Goal: Find specific page/section: Find specific page/section

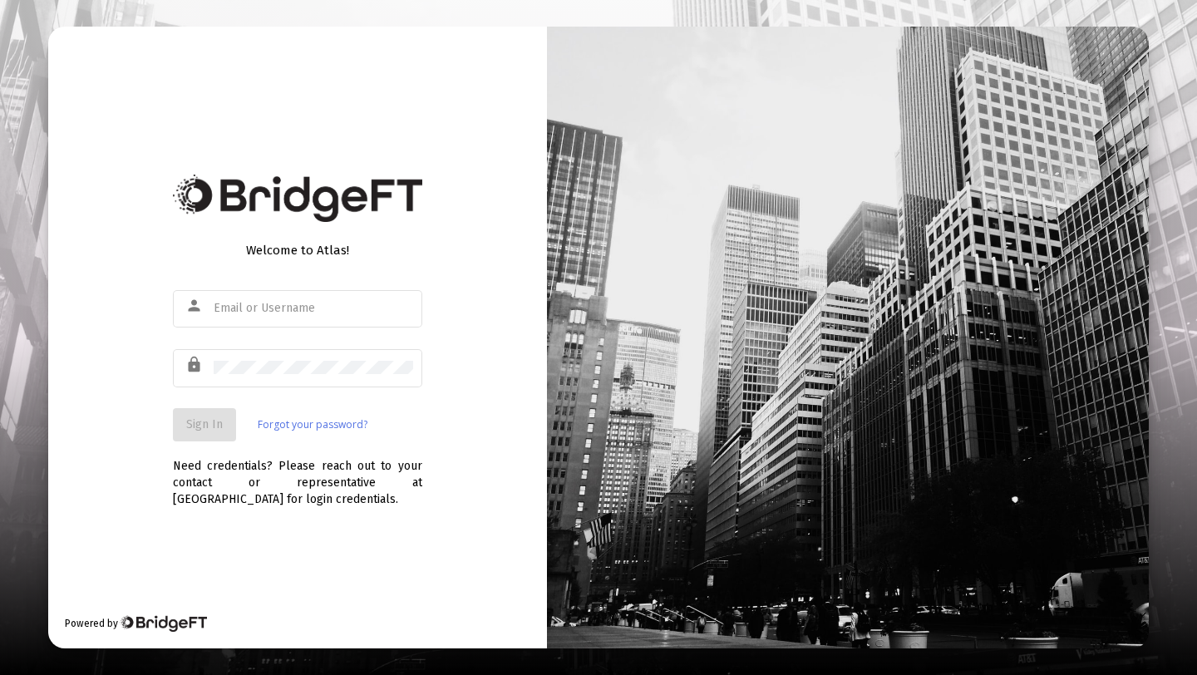
type input "[PERSON_NAME][EMAIL_ADDRESS][DOMAIN_NAME]"
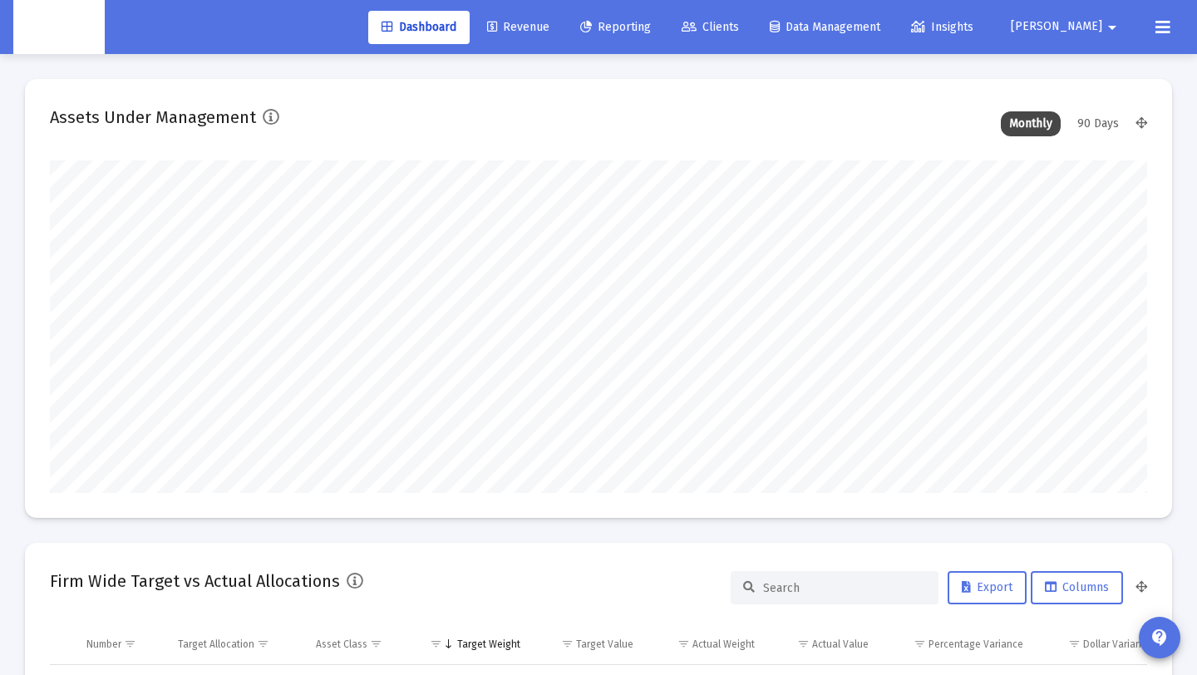
scroll to position [332, 590]
click at [563, 37] on link "Revenue" at bounding box center [518, 27] width 89 height 33
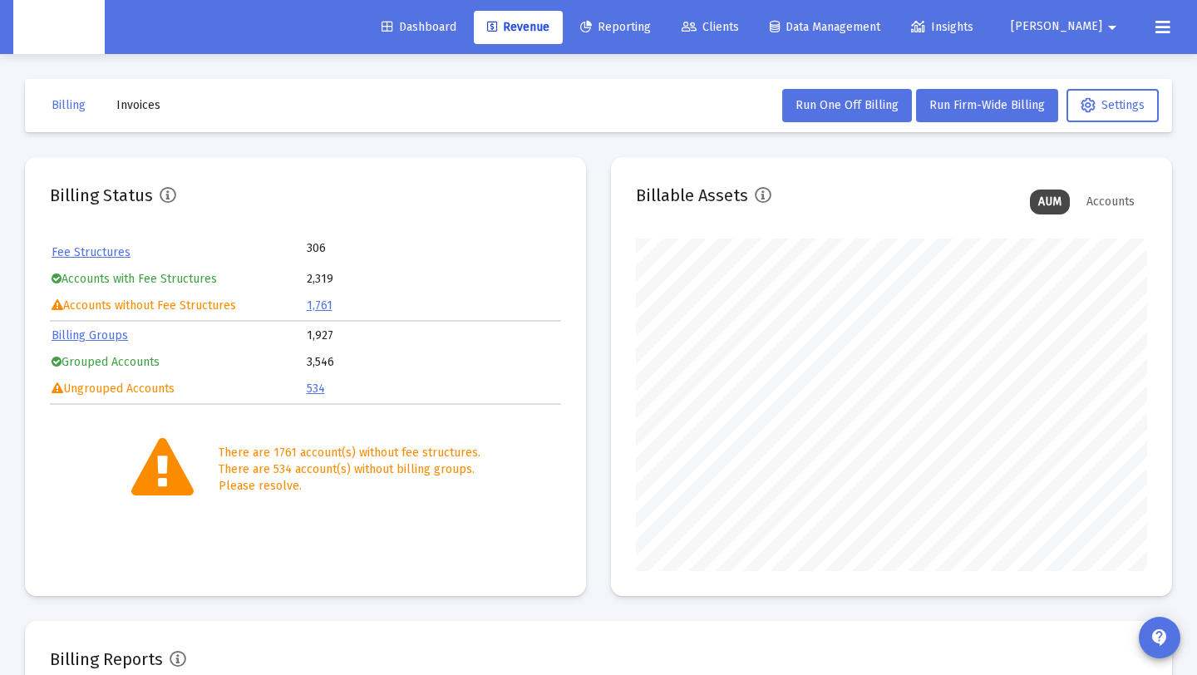
scroll to position [332, 511]
click at [136, 106] on span "Invoices" at bounding box center [138, 105] width 44 height 14
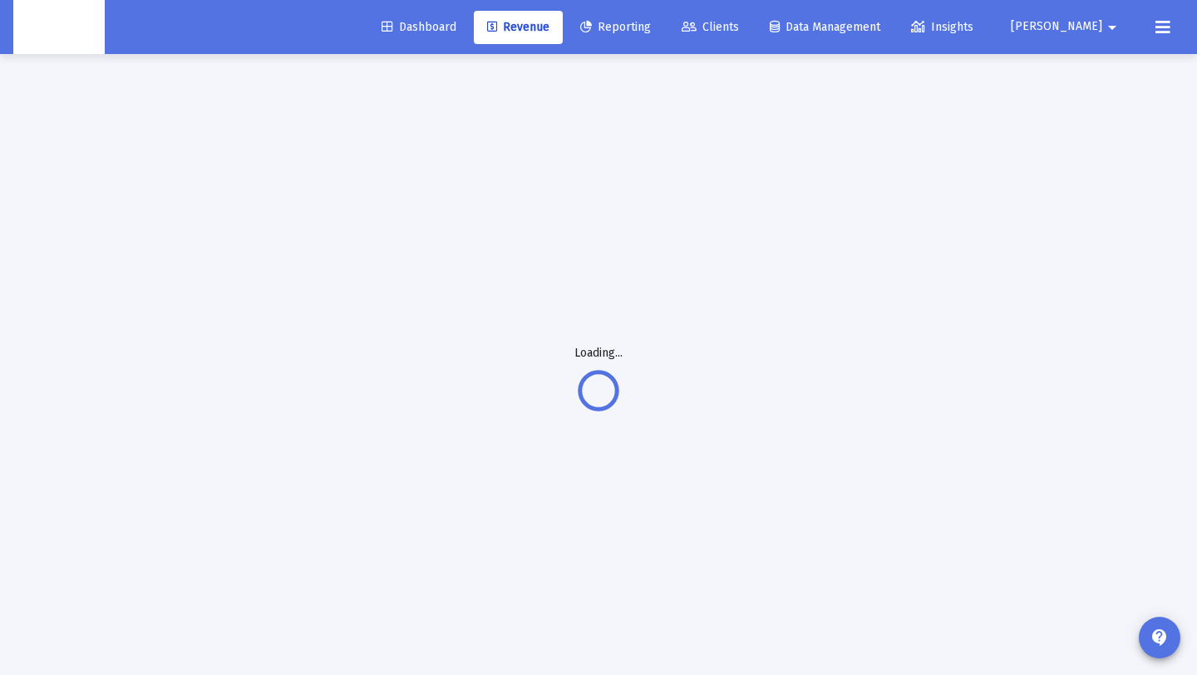
scroll to position [14, 0]
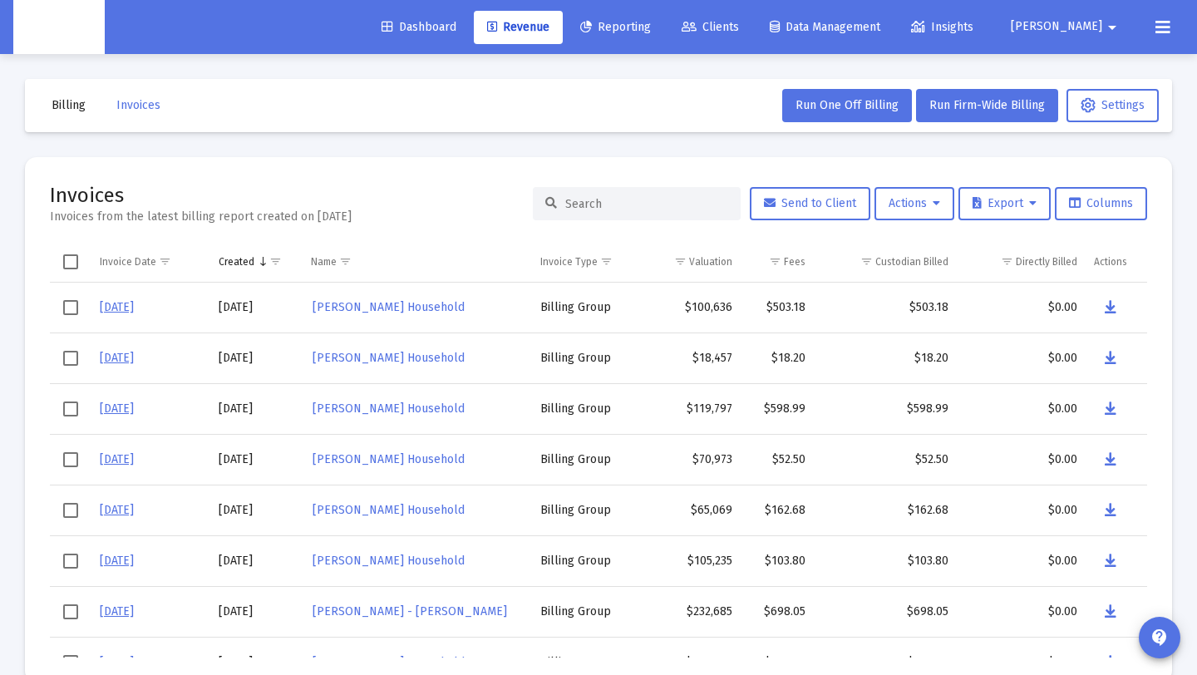
click at [664, 214] on div at bounding box center [637, 203] width 208 height 33
click at [663, 202] on input at bounding box center [646, 203] width 163 height 14
paste input "[PERSON_NAME] Household"
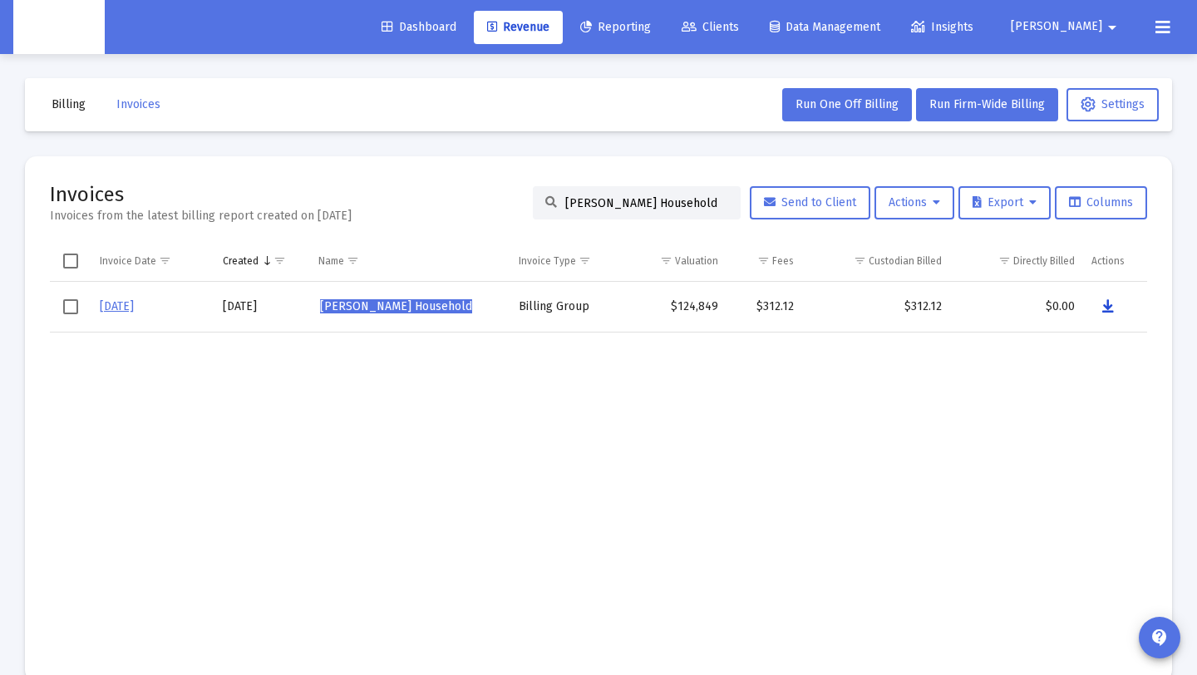
click at [1111, 303] on icon "Data grid" at bounding box center [1108, 307] width 12 height 20
drag, startPoint x: 708, startPoint y: 202, endPoint x: 453, endPoint y: 191, distance: 255.4
click at [454, 192] on div "Invoices Invoices from the latest billing report created on [DATE] [PERSON_NAME…" at bounding box center [598, 202] width 1097 height 43
paste input "[PERSON_NAME]"
click at [1099, 304] on button "Data grid" at bounding box center [1106, 306] width 33 height 33
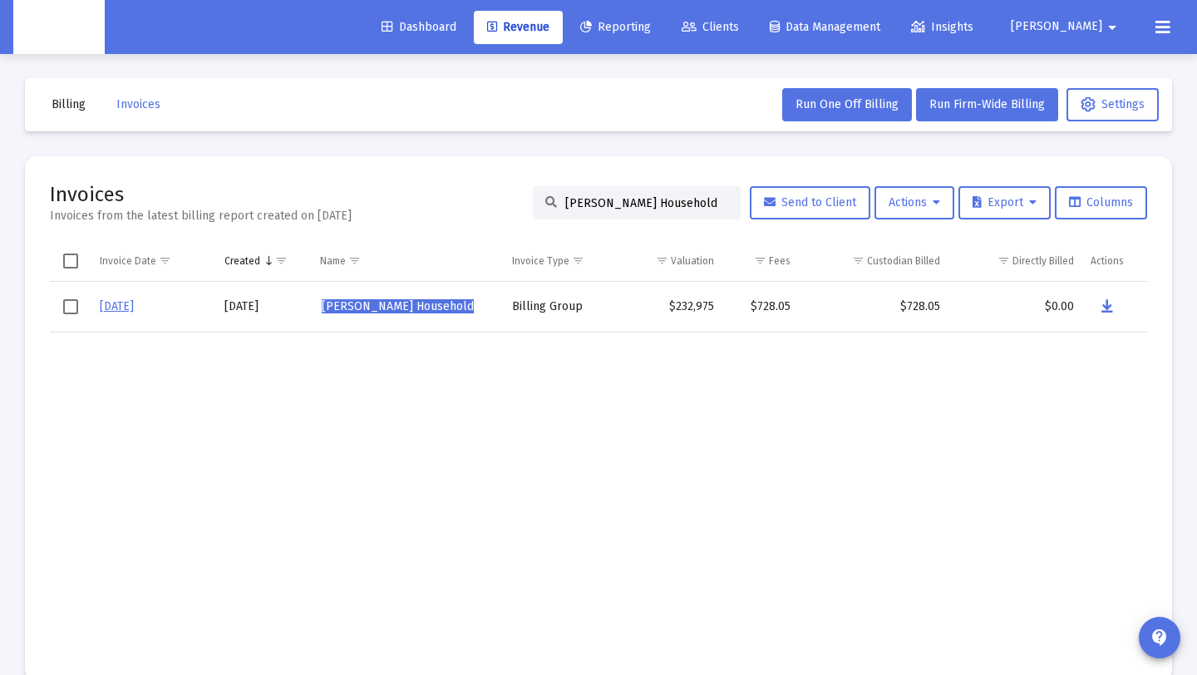
click at [727, 199] on div "[PERSON_NAME] Household" at bounding box center [637, 202] width 208 height 33
drag, startPoint x: 703, startPoint y: 199, endPoint x: 344, endPoint y: 185, distance: 359.3
click at [344, 185] on div "Invoices Invoices from the latest billing report created on [DATE] [PERSON_NAME…" at bounding box center [598, 202] width 1097 height 43
paste input "[PERSON_NAME]"
click at [1114, 308] on button "Data grid" at bounding box center [1107, 306] width 33 height 33
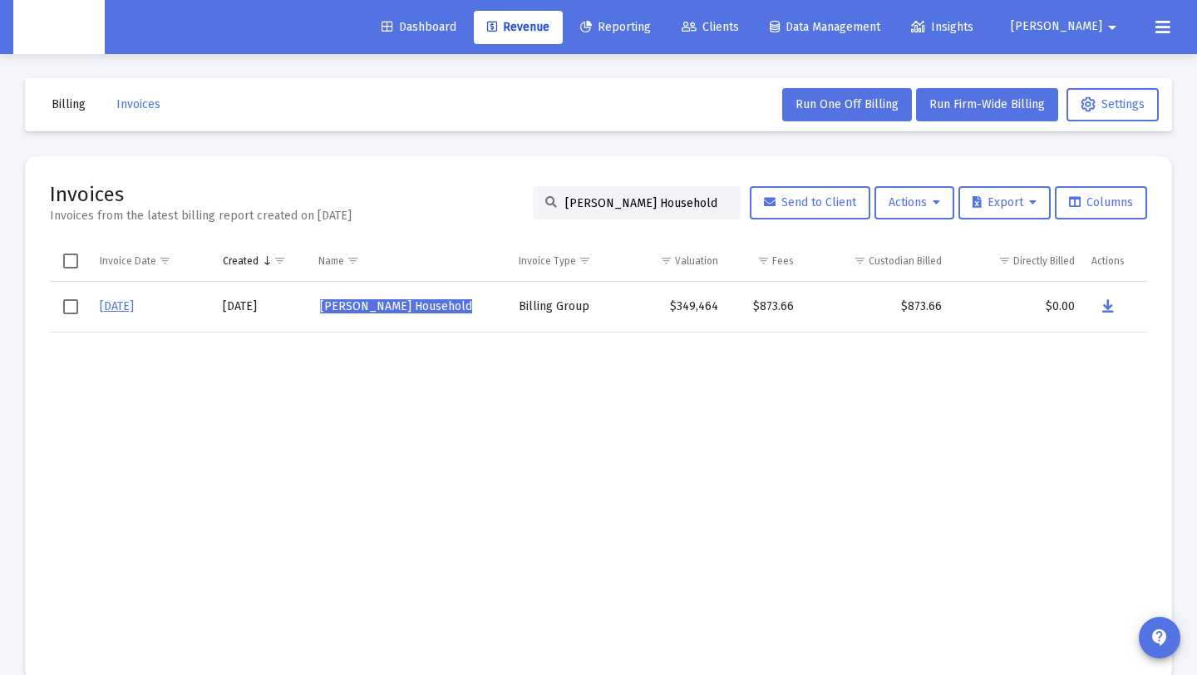
paste input "[PERSON_NAME] [PERSON_NAME]"
drag, startPoint x: 707, startPoint y: 202, endPoint x: 719, endPoint y: 251, distance: 50.4
click at [502, 197] on div "Invoices Invoices from the latest billing report created on [DATE] [PERSON_NAME…" at bounding box center [598, 202] width 1097 height 43
click at [1103, 298] on icon "Data grid" at bounding box center [1108, 307] width 12 height 20
drag, startPoint x: 701, startPoint y: 207, endPoint x: 410, endPoint y: 194, distance: 292.0
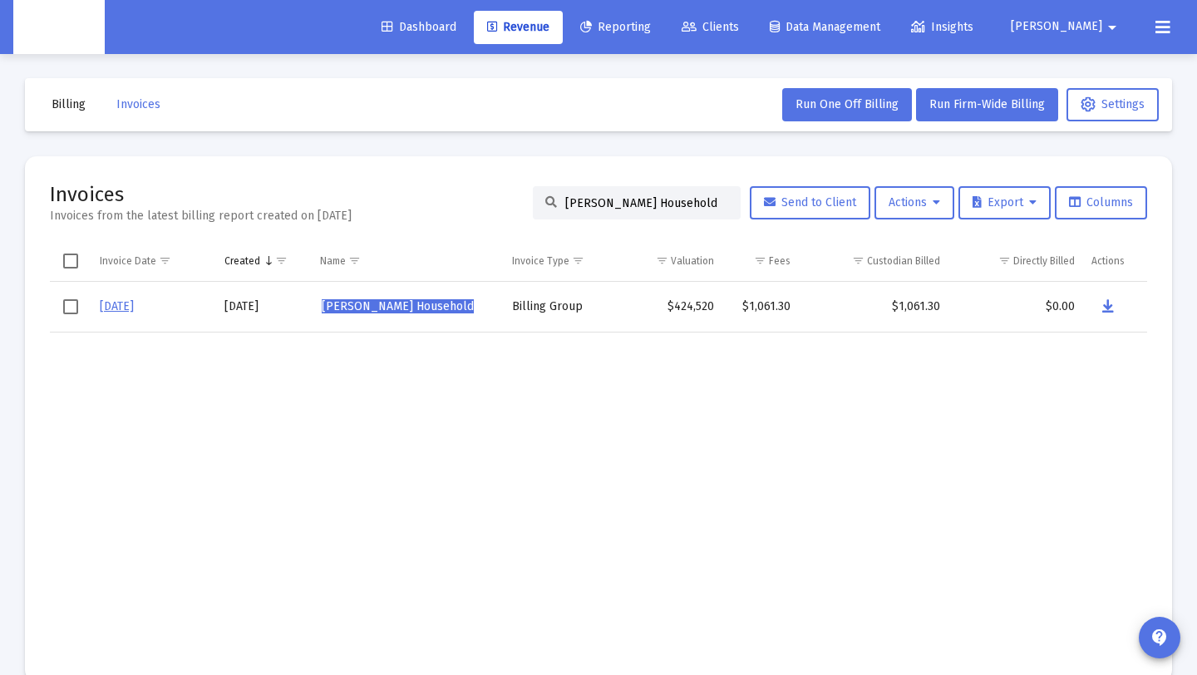
click at [410, 194] on div "Invoices Invoices from the latest billing report created on [DATE] [PERSON_NAME…" at bounding box center [598, 202] width 1097 height 43
paste input "[PERSON_NAME]"
click at [1110, 303] on icon "Data grid" at bounding box center [1108, 307] width 12 height 20
paste input "[PERSON_NAME]"
drag, startPoint x: 704, startPoint y: 199, endPoint x: 514, endPoint y: 198, distance: 189.5
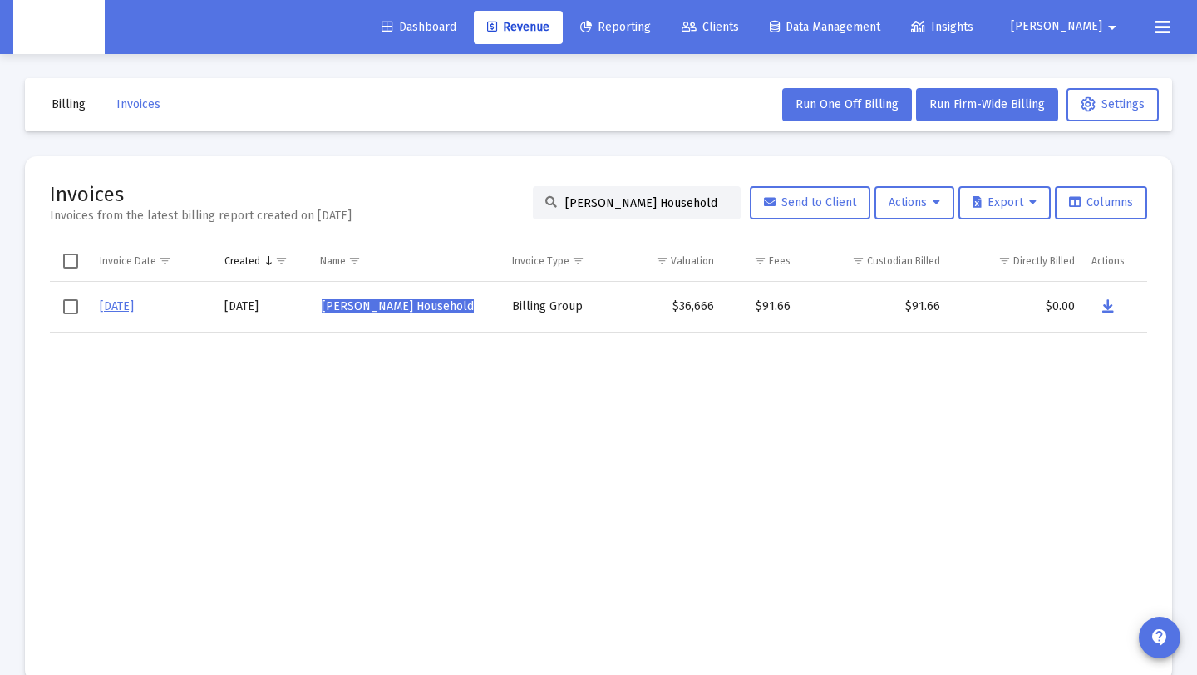
click at [514, 198] on div "Invoices Invoices from the latest billing report created on [DATE] [PERSON_NAME…" at bounding box center [598, 202] width 1097 height 43
click at [1108, 311] on icon "Data grid" at bounding box center [1108, 307] width 12 height 20
paste input "[PERSON_NAME]"
drag, startPoint x: 708, startPoint y: 200, endPoint x: 299, endPoint y: 199, distance: 408.9
click at [299, 199] on div "Invoices Invoices from the latest billing report created on [DATE] [PERSON_NAME…" at bounding box center [598, 202] width 1097 height 43
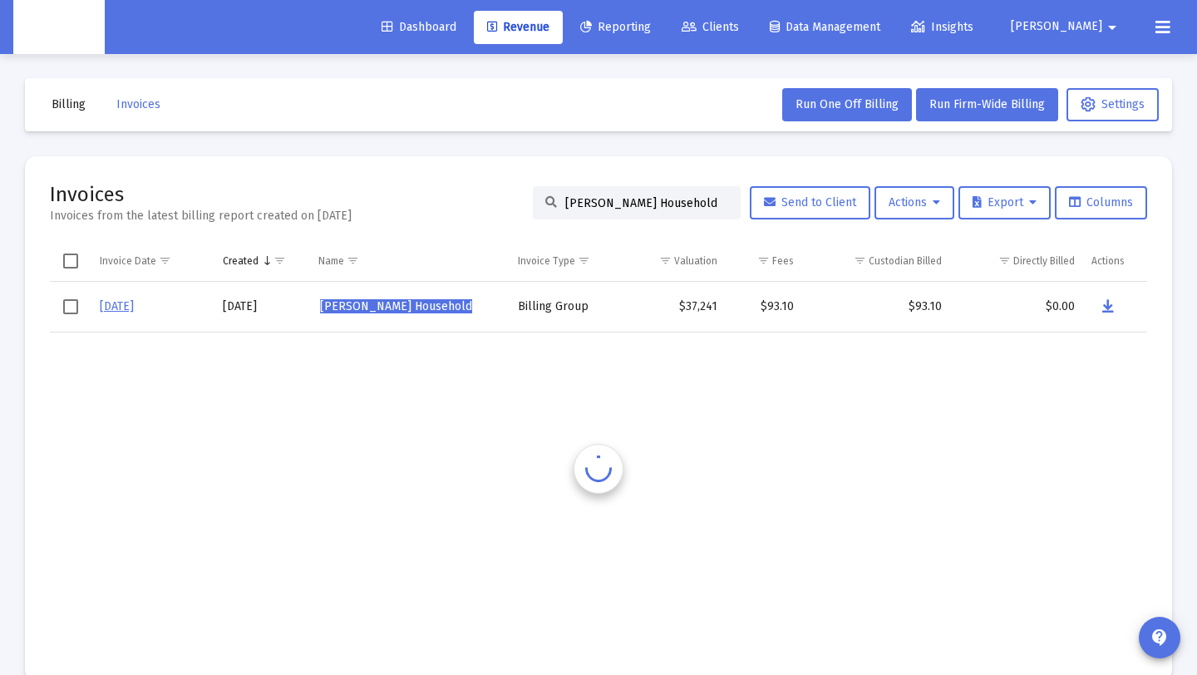
scroll to position [0, 5]
type input "[PERSON_NAME] Household"
click at [1099, 306] on button "Data grid" at bounding box center [1109, 306] width 33 height 33
drag, startPoint x: 554, startPoint y: 202, endPoint x: 780, endPoint y: 196, distance: 225.3
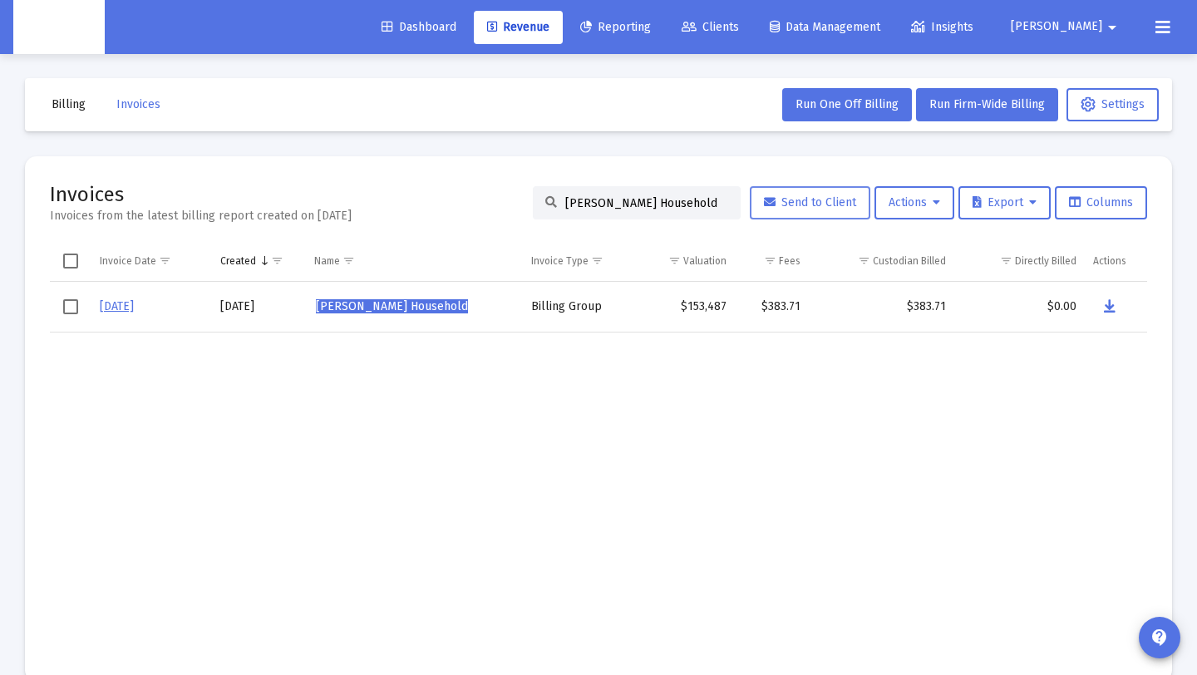
click at [778, 196] on div "[PERSON_NAME] Household Send to Client Actions Export Columns" at bounding box center [840, 202] width 614 height 33
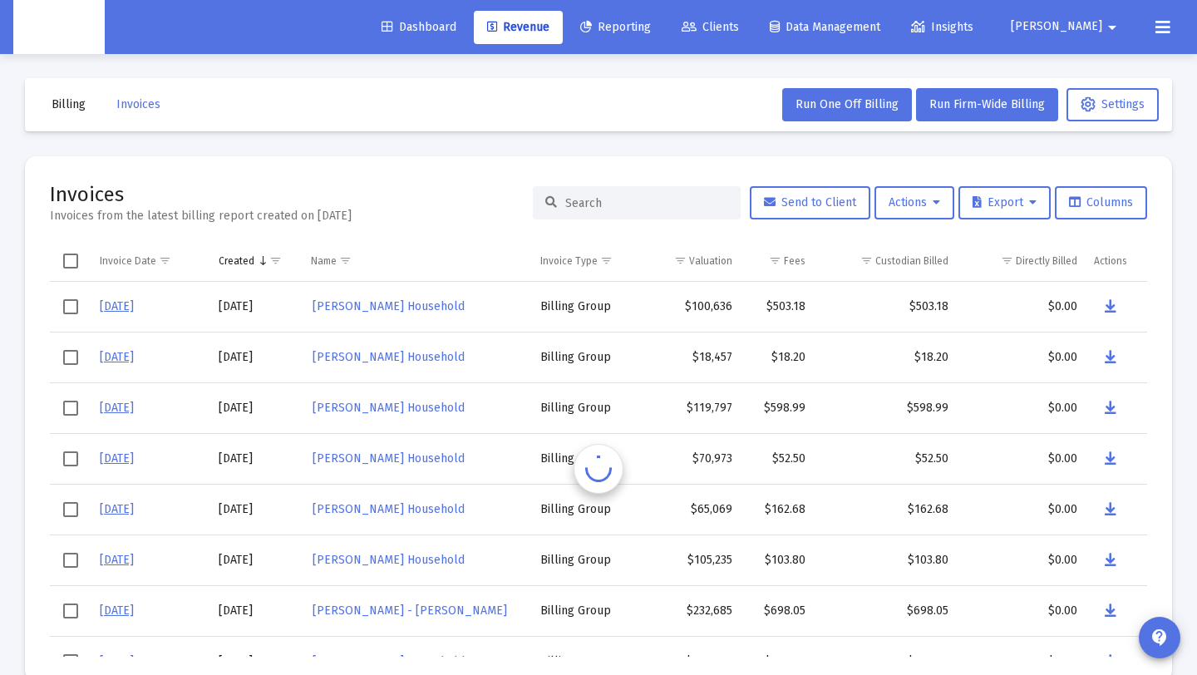
paste input "[PERSON_NAME] Household"
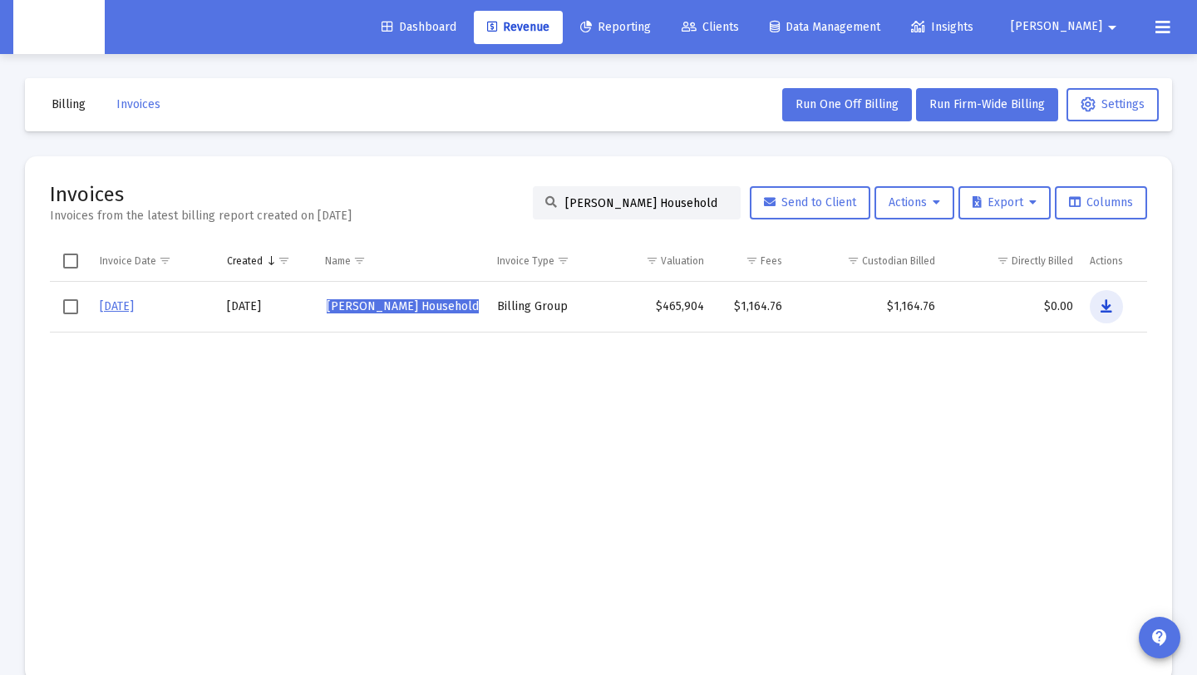
drag, startPoint x: 1098, startPoint y: 305, endPoint x: 1125, endPoint y: 307, distance: 27.5
click at [1100, 305] on button "Data grid" at bounding box center [1106, 306] width 33 height 33
drag, startPoint x: 692, startPoint y: 207, endPoint x: 512, endPoint y: 228, distance: 180.7
click at [395, 190] on div "Invoices Invoices from the latest billing report created on [DATE] [PERSON_NAME…" at bounding box center [598, 202] width 1097 height 43
paste input "[PERSON_NAME]"
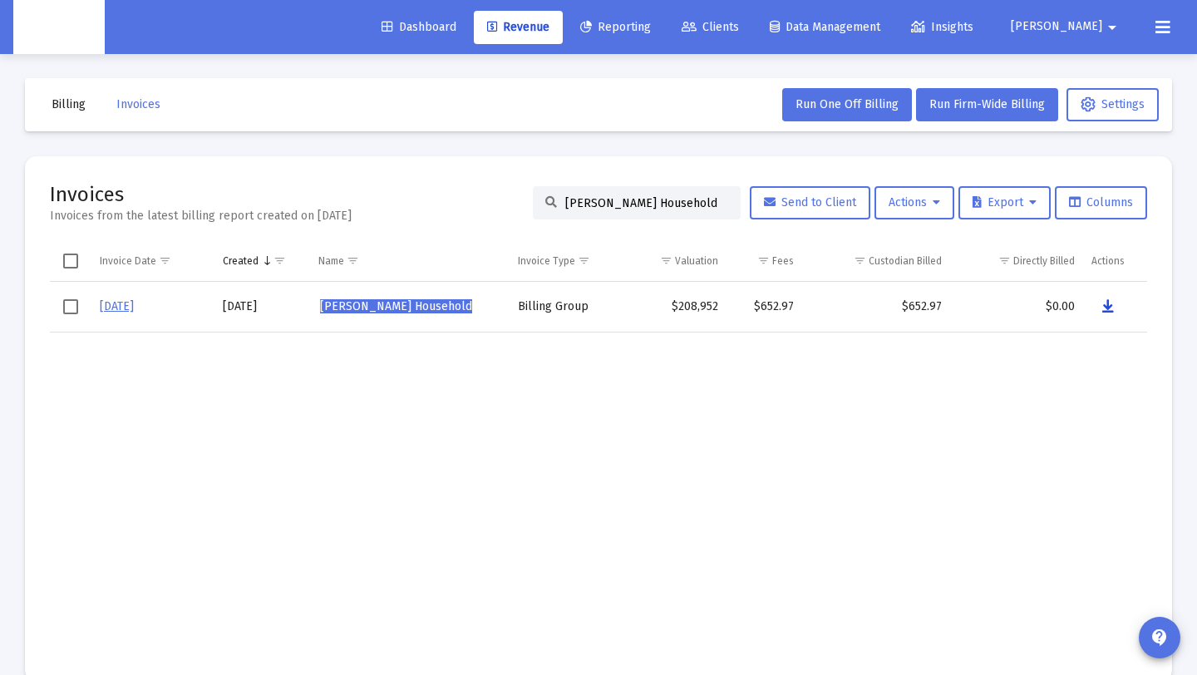
click at [1117, 304] on button "Data grid" at bounding box center [1107, 306] width 33 height 33
paste input "EBORAH Reit"
drag, startPoint x: 710, startPoint y: 209, endPoint x: 706, endPoint y: 232, distance: 23.6
click at [472, 191] on div "Invoices Invoices from the latest billing report created on [DATE] [PERSON_NAME…" at bounding box center [598, 202] width 1097 height 43
click at [1110, 301] on icon "Data grid" at bounding box center [1109, 307] width 12 height 20
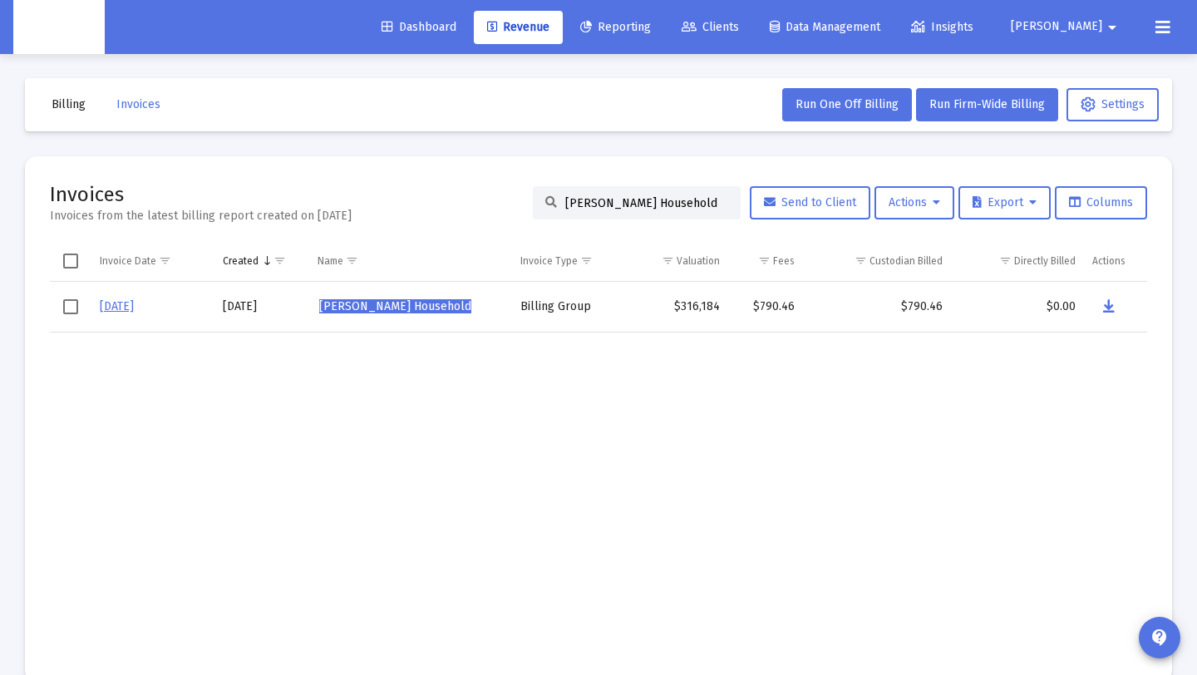
drag, startPoint x: 717, startPoint y: 200, endPoint x: 682, endPoint y: 202, distance: 35.8
click at [612, 203] on div "[PERSON_NAME] Household" at bounding box center [637, 202] width 208 height 33
click at [701, 201] on input "[PERSON_NAME] Household" at bounding box center [646, 203] width 163 height 14
paste input "[PERSON_NAME] Household"
drag, startPoint x: 638, startPoint y: 208, endPoint x: 492, endPoint y: 216, distance: 146.5
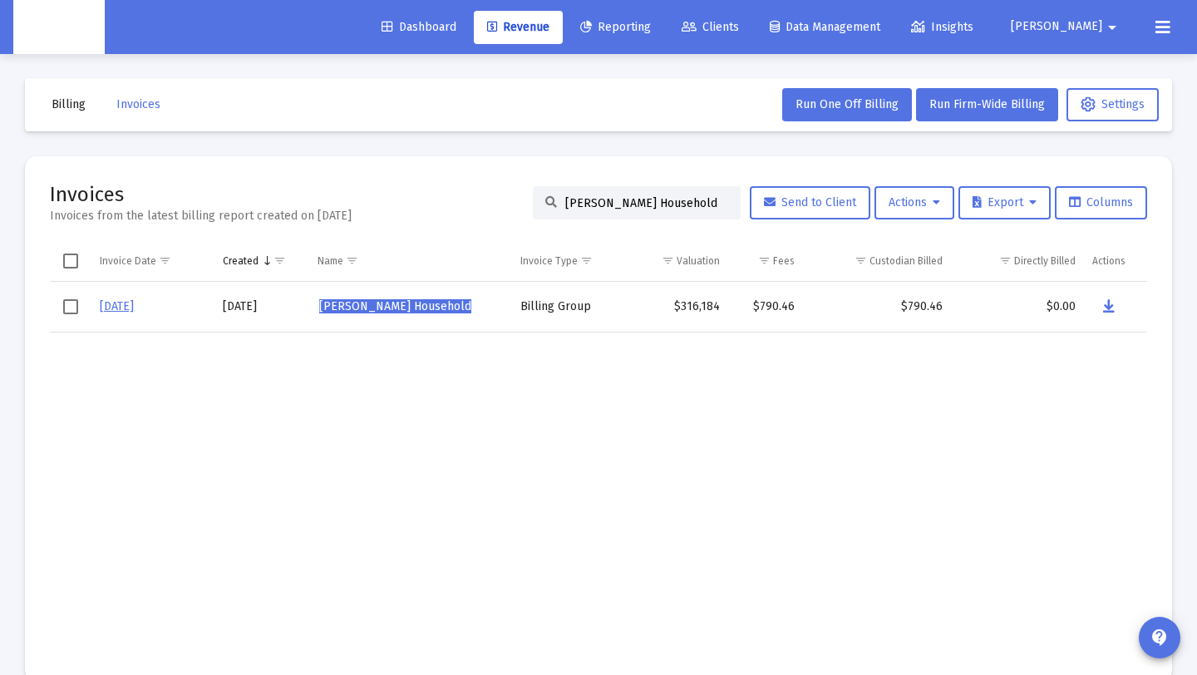
click at [492, 216] on div "Invoices Invoices from the latest billing report created on [DATE] [PERSON_NAME…" at bounding box center [598, 202] width 1097 height 43
type input "[PERSON_NAME] HouseholdDouglas [PERSON_NAME] Household"
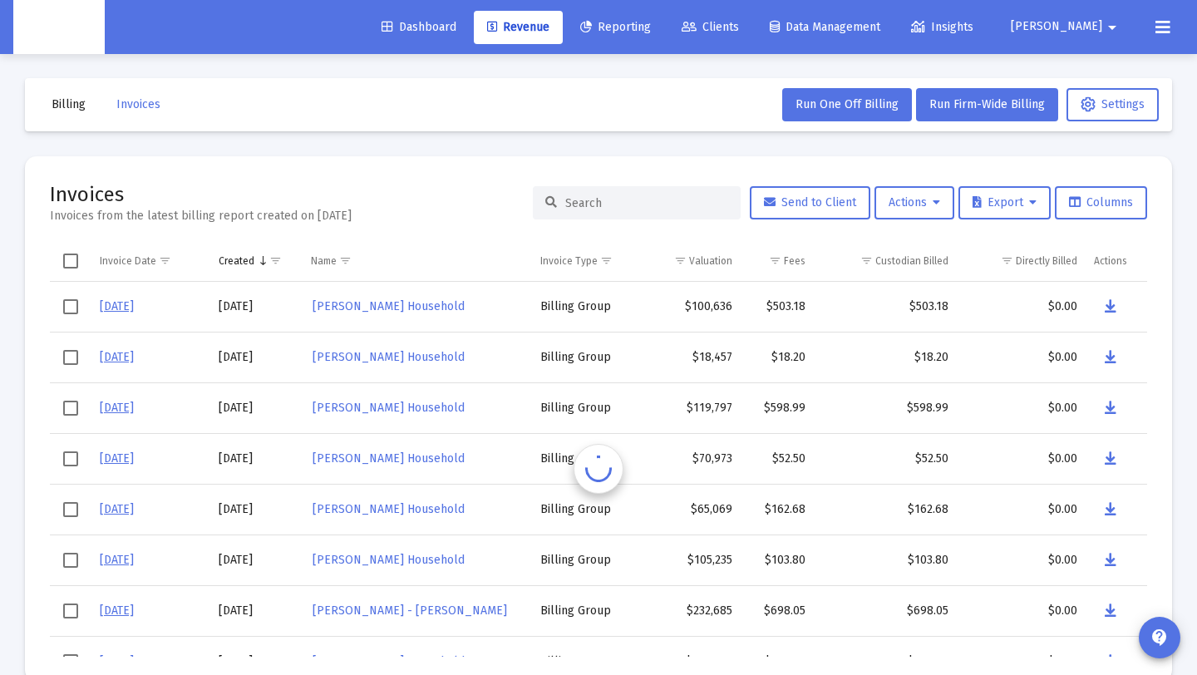
paste input "[PERSON_NAME] Household"
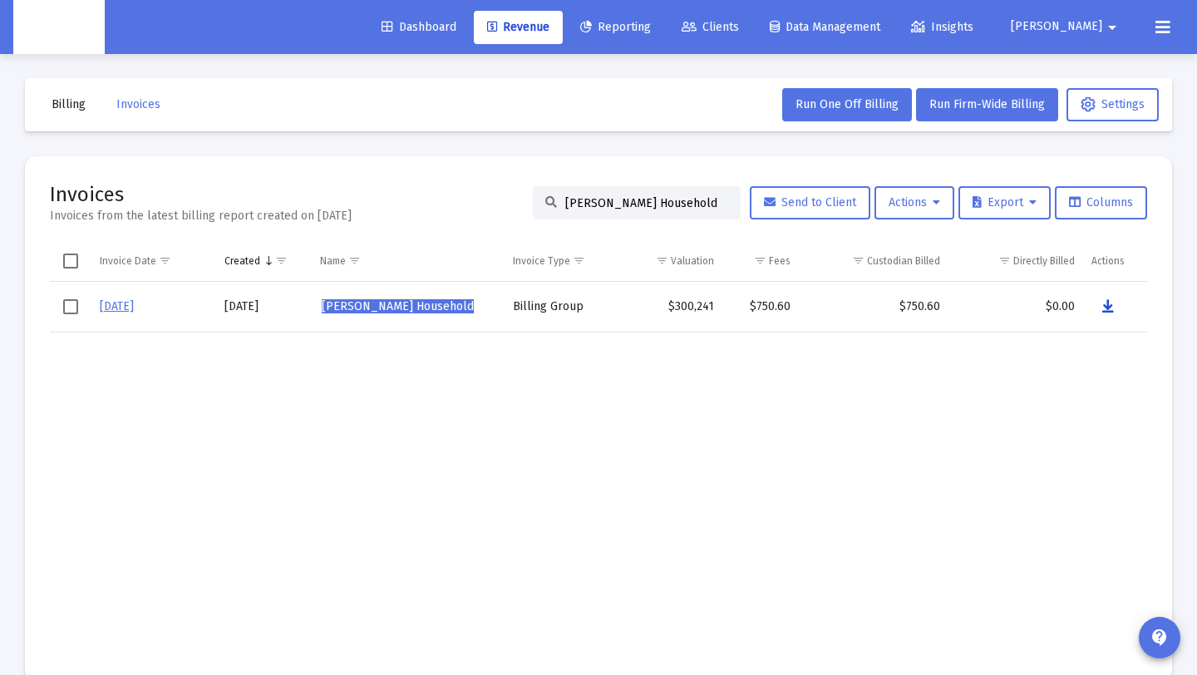
click at [1103, 301] on icon "Data grid" at bounding box center [1108, 307] width 12 height 20
drag, startPoint x: 667, startPoint y: 364, endPoint x: 667, endPoint y: 315, distance: 49.0
click at [667, 364] on td "Data grid" at bounding box center [669, 494] width 107 height 324
drag, startPoint x: 701, startPoint y: 199, endPoint x: 268, endPoint y: 185, distance: 432.4
click at [268, 185] on div "Invoices Invoices from the latest billing report created on [DATE] [PERSON_NAME…" at bounding box center [598, 202] width 1097 height 43
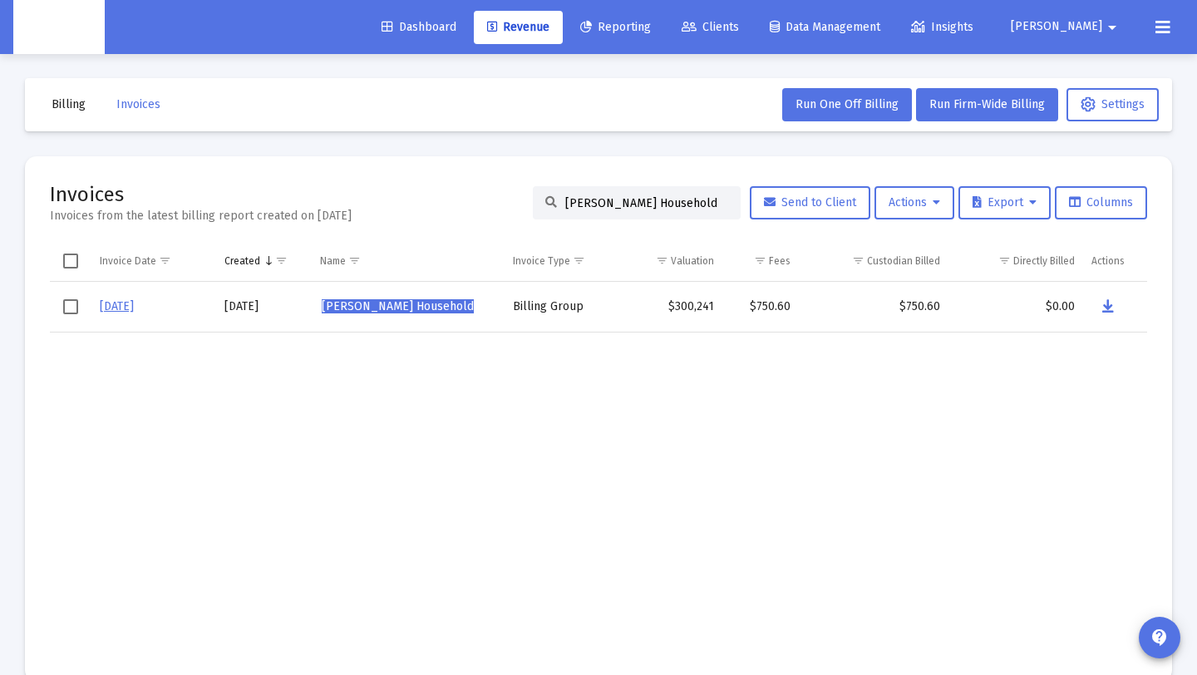
paste input "[PERSON_NAME]"
click at [1116, 304] on button "Data grid" at bounding box center [1106, 306] width 33 height 33
drag, startPoint x: 697, startPoint y: 204, endPoint x: 519, endPoint y: 199, distance: 178.0
click at [519, 199] on div "Invoices Invoices from the latest billing report created on [DATE] [PERSON_NAME…" at bounding box center [598, 201] width 1097 height 43
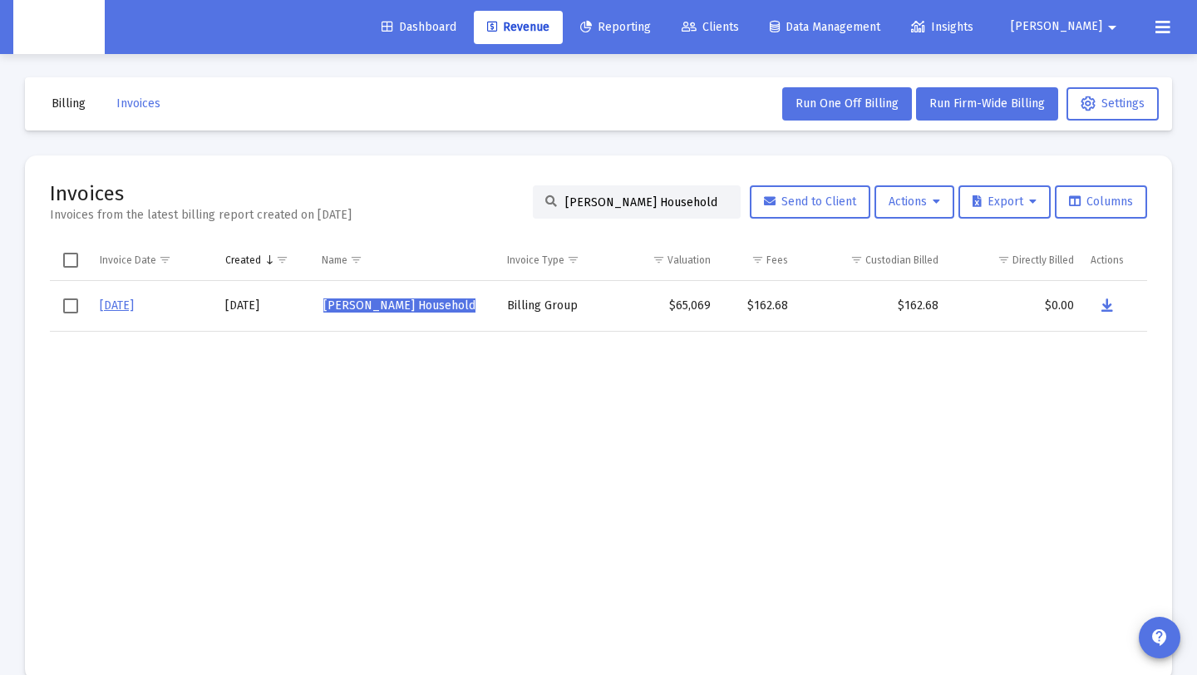
paste input "ma [PERSON_NAME]"
click at [1105, 308] on icon "Data grid" at bounding box center [1107, 306] width 12 height 20
drag, startPoint x: 708, startPoint y: 207, endPoint x: 415, endPoint y: 182, distance: 294.5
click at [416, 181] on div "Invoices Invoices from the latest billing report created on [DATE] [PERSON_NAME…" at bounding box center [598, 201] width 1097 height 43
paste input "[PERSON_NAME]"
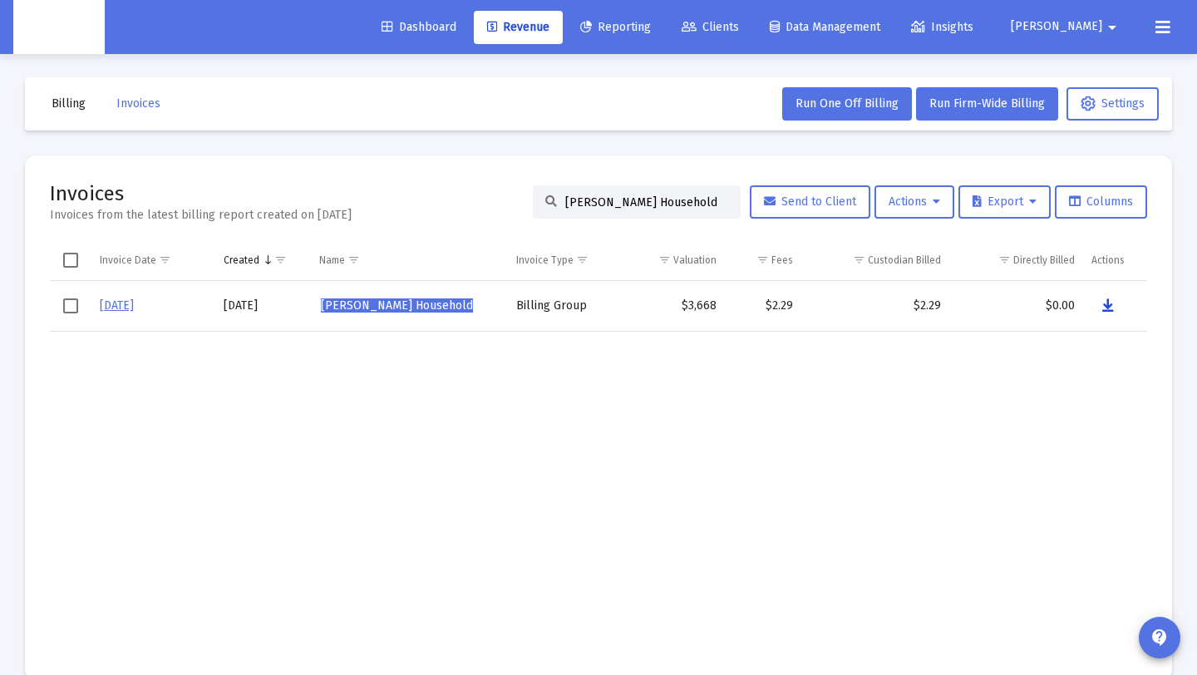
click at [1111, 311] on icon "Data grid" at bounding box center [1108, 306] width 12 height 20
drag, startPoint x: 692, startPoint y: 200, endPoint x: 292, endPoint y: 196, distance: 399.8
click at [291, 190] on div "Invoices Invoices from the latest billing report created on [DATE] [PERSON_NAME…" at bounding box center [598, 201] width 1097 height 43
paste input "[PERSON_NAME]"
drag, startPoint x: 1099, startPoint y: 300, endPoint x: 1154, endPoint y: 324, distance: 59.9
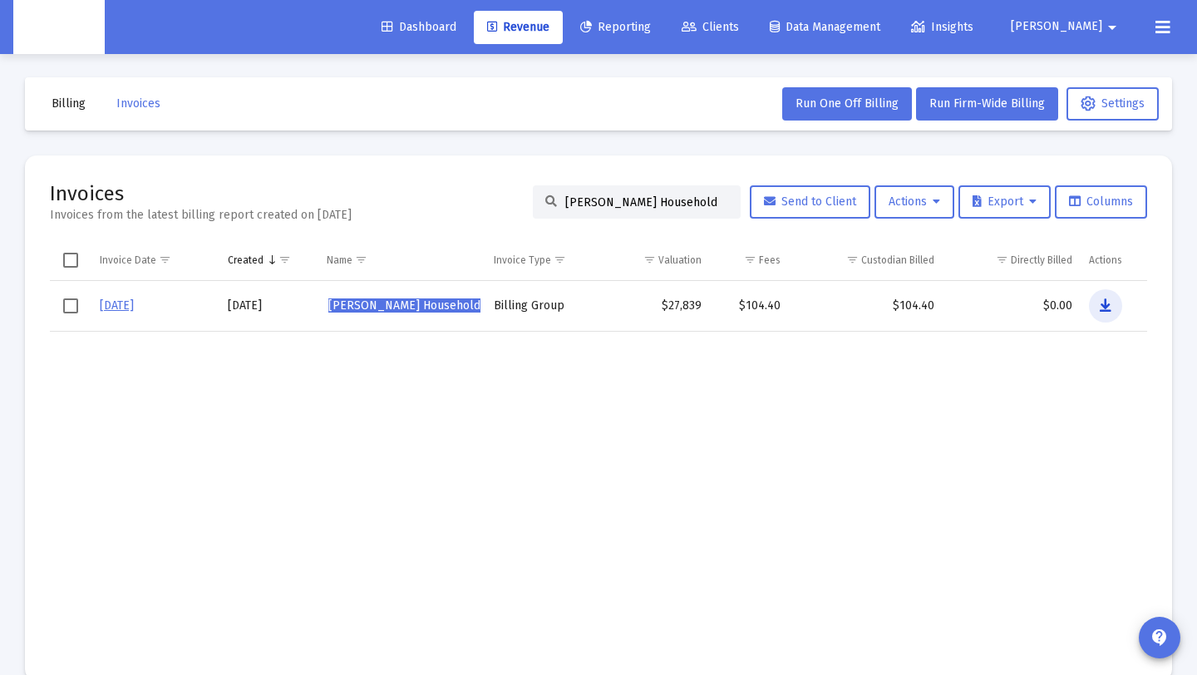
click at [1099, 300] on button "Data grid" at bounding box center [1105, 305] width 33 height 33
paste input "[PERSON_NAME]-Price"
drag, startPoint x: 649, startPoint y: 198, endPoint x: 277, endPoint y: 193, distance: 372.4
click at [258, 185] on div "Invoices Invoices from the latest billing report created on [DATE] [PERSON_NAME…" at bounding box center [598, 201] width 1097 height 43
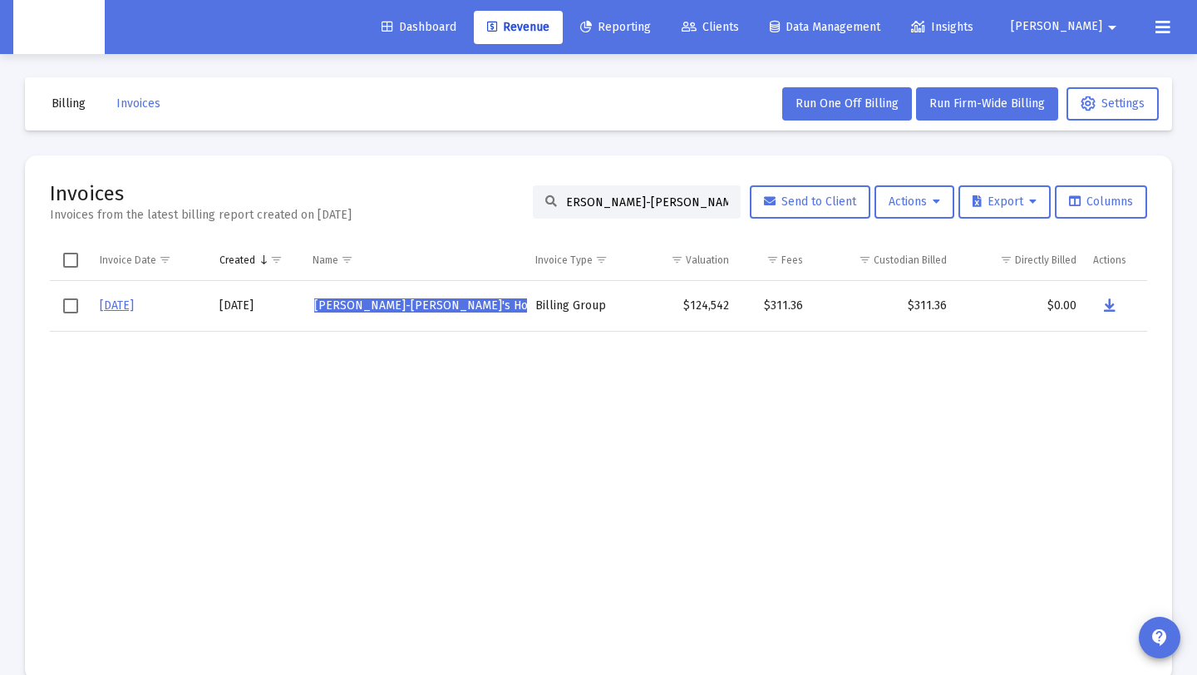
type input "[PERSON_NAME]-[PERSON_NAME]'s Household"
drag, startPoint x: 1112, startPoint y: 313, endPoint x: 1090, endPoint y: 317, distance: 22.7
click at [1111, 313] on icon "Data grid" at bounding box center [1110, 306] width 12 height 20
click at [545, 200] on icon at bounding box center [551, 202] width 12 height 12
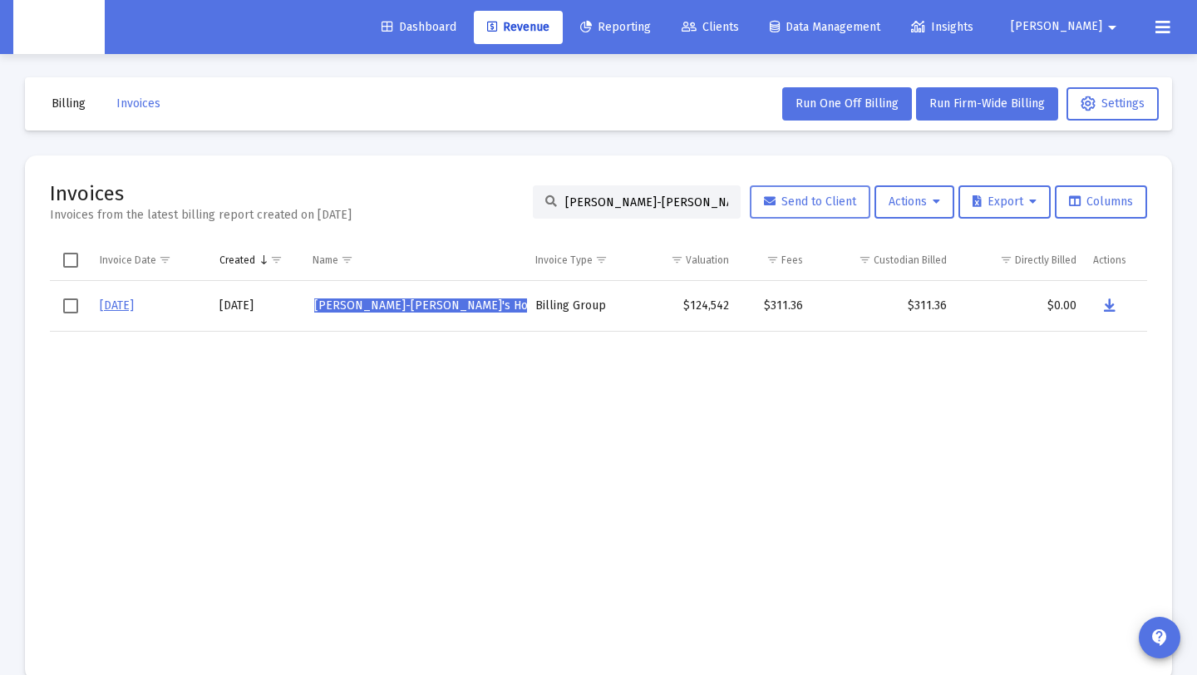
scroll to position [0, 12]
drag, startPoint x: 554, startPoint y: 203, endPoint x: 775, endPoint y: 204, distance: 221.9
click at [775, 204] on div "[PERSON_NAME]-Price's Household Send to Client Actions Export Columns" at bounding box center [840, 201] width 614 height 33
paste input "[PERSON_NAME] Household"
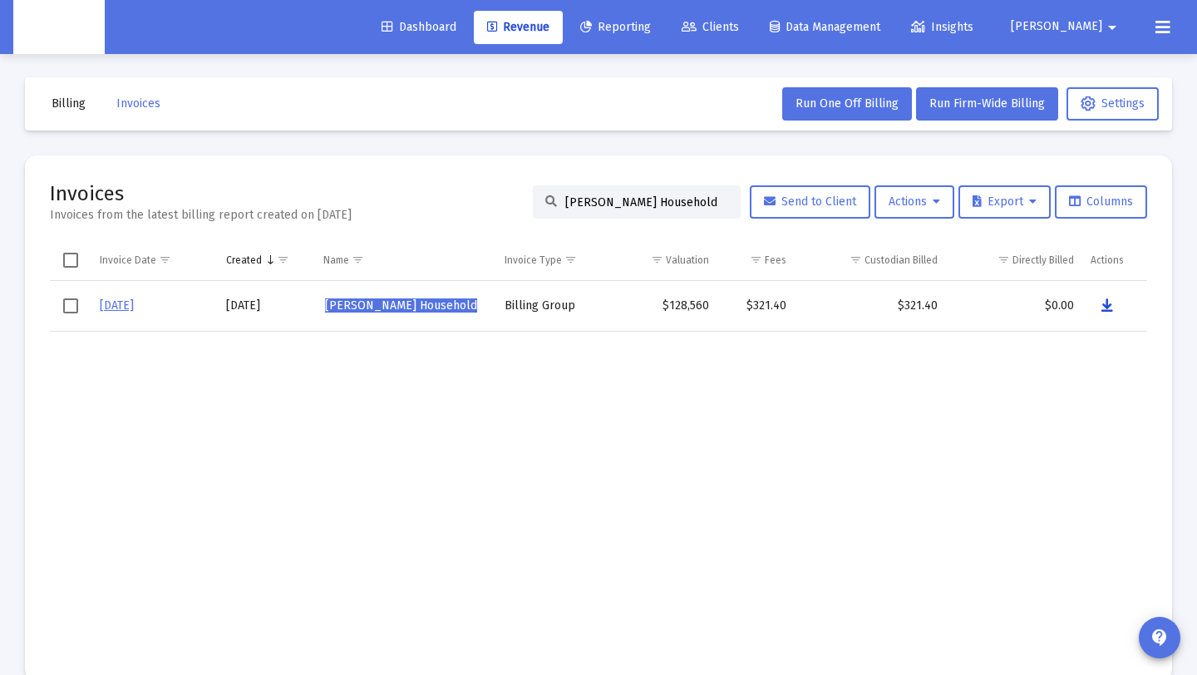
click at [1111, 307] on icon "Data grid" at bounding box center [1107, 306] width 12 height 20
paste input "orge [PERSON_NAME]"
drag, startPoint x: 687, startPoint y: 205, endPoint x: 359, endPoint y: 181, distance: 329.2
click at [359, 180] on div "Invoices Invoices from the latest billing report created on [DATE] [PERSON_NAME…" at bounding box center [598, 201] width 1097 height 43
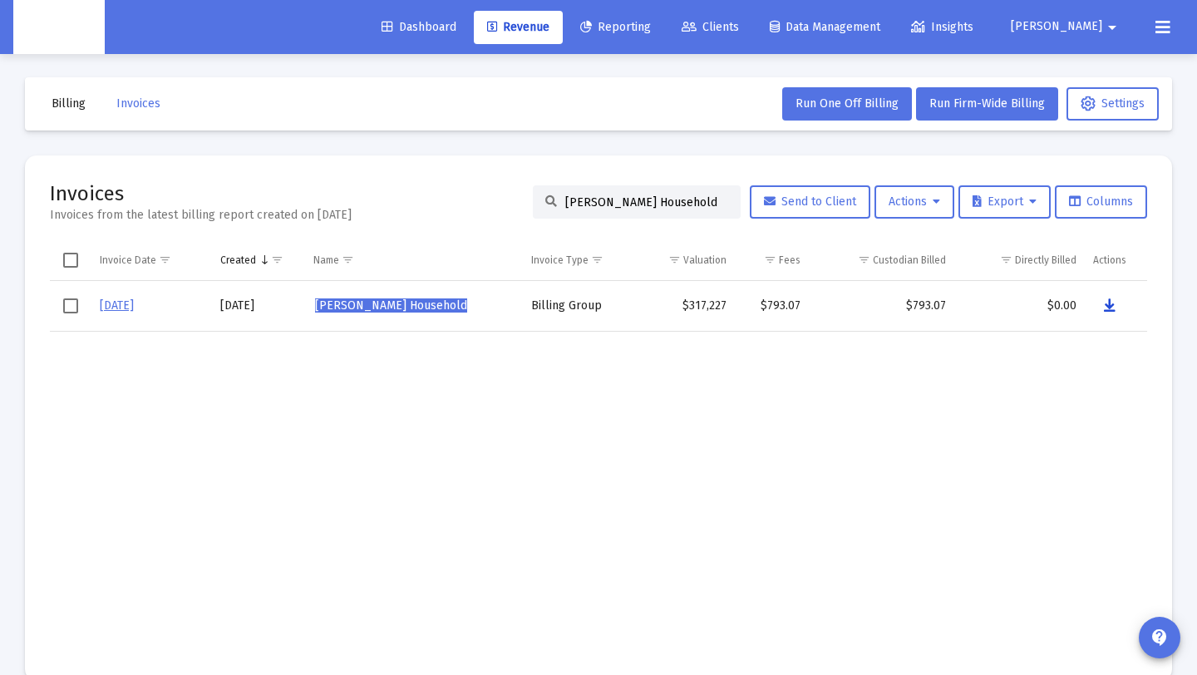
click at [1110, 305] on icon "Data grid" at bounding box center [1110, 306] width 12 height 20
click at [549, 196] on div "[PERSON_NAME] Household" at bounding box center [637, 201] width 208 height 33
drag, startPoint x: 553, startPoint y: 201, endPoint x: 815, endPoint y: 214, distance: 262.1
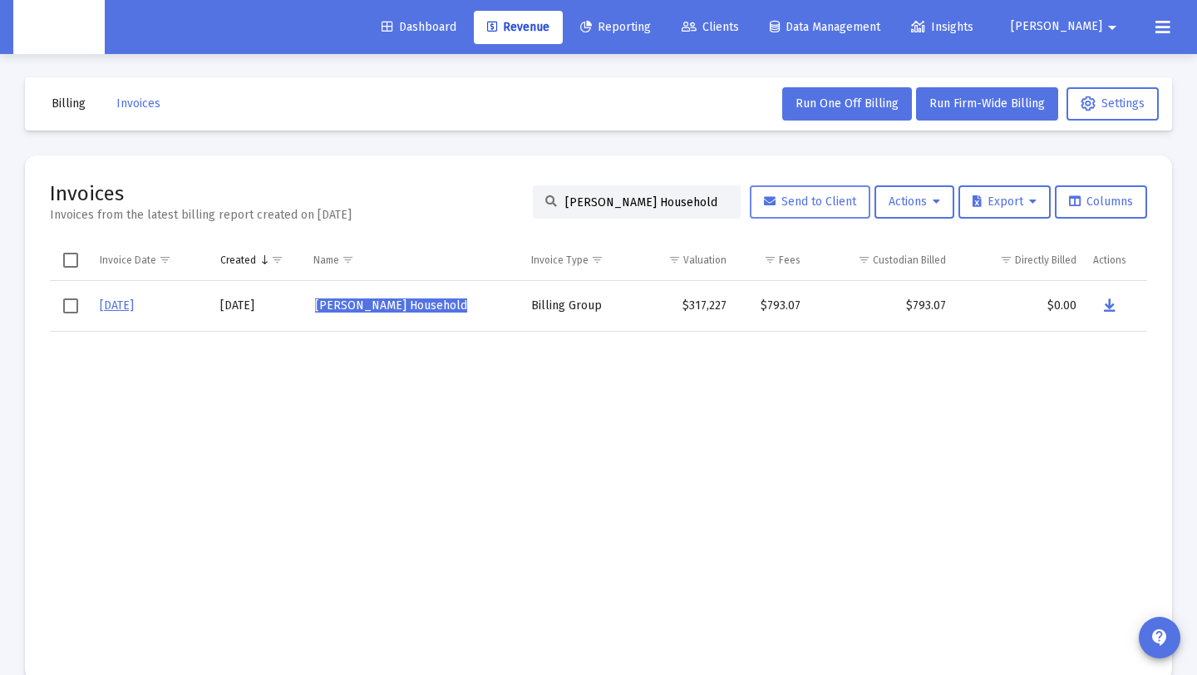
click at [815, 214] on div "[PERSON_NAME] Household Send to Client Actions Export Columns" at bounding box center [840, 201] width 614 height 33
paste input "[PERSON_NAME]"
click at [1114, 303] on button "Data grid" at bounding box center [1107, 305] width 33 height 33
paste input "[PERSON_NAME]"
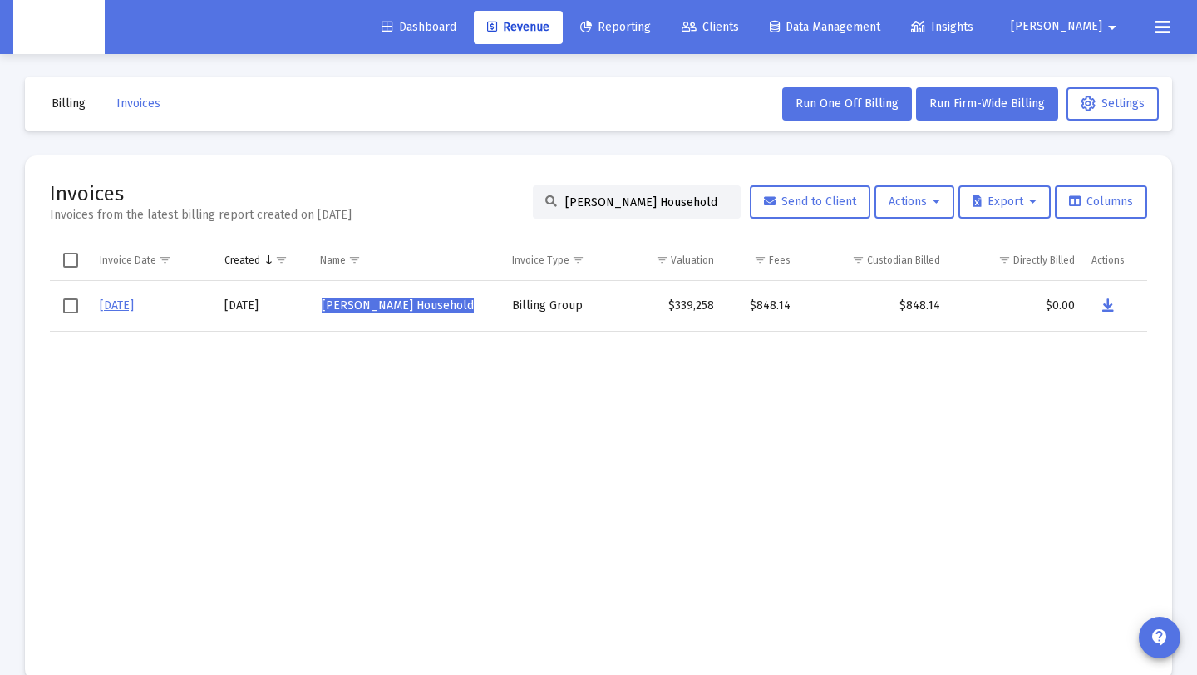
drag, startPoint x: 714, startPoint y: 204, endPoint x: 485, endPoint y: 209, distance: 229.4
click at [443, 196] on div "Invoices Invoices from the latest billing report created on [DATE] [PERSON_NAME…" at bounding box center [598, 201] width 1097 height 43
click at [1108, 306] on icon "Data grid" at bounding box center [1108, 306] width 12 height 20
drag, startPoint x: 701, startPoint y: 204, endPoint x: 593, endPoint y: 232, distance: 111.5
click at [332, 180] on div "Invoices Invoices from the latest billing report created on [DATE] [PERSON_NAME…" at bounding box center [598, 201] width 1097 height 43
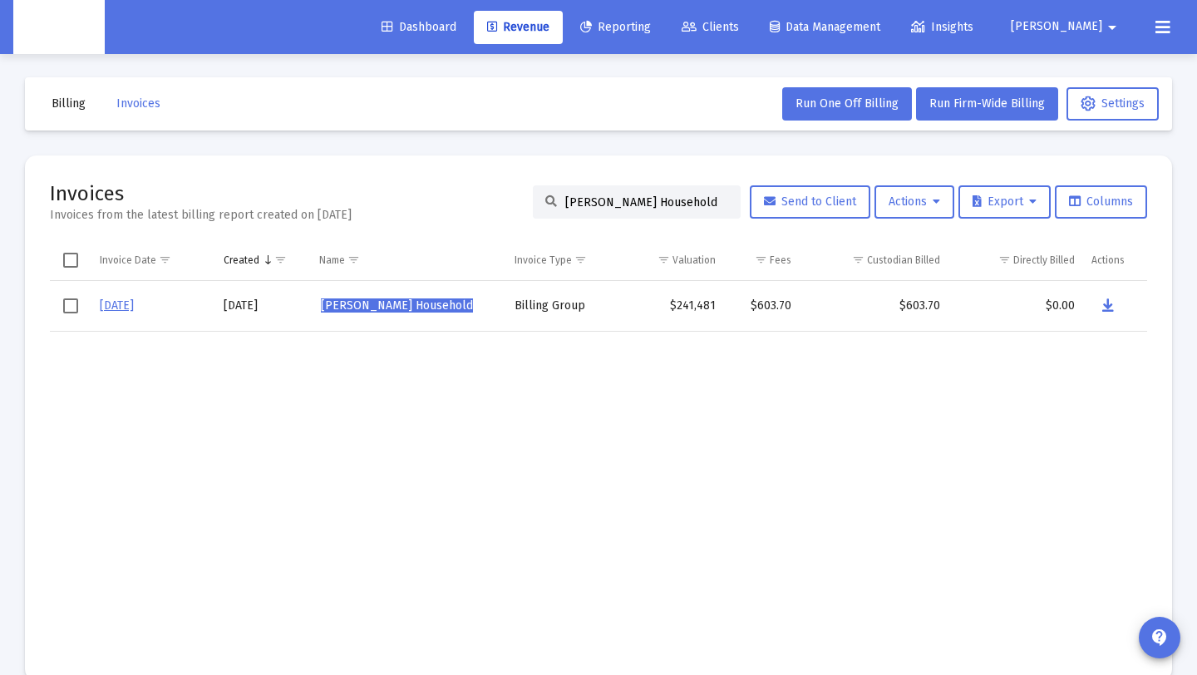
paste input "[PERSON_NAME]"
click at [1105, 305] on icon "Data grid" at bounding box center [1108, 306] width 12 height 20
drag, startPoint x: 704, startPoint y: 200, endPoint x: 289, endPoint y: 214, distance: 415.0
click at [303, 200] on div "Invoices Invoices from the latest billing report created on [DATE] [PERSON_NAME…" at bounding box center [598, 201] width 1097 height 43
paste input "[PERSON_NAME]"
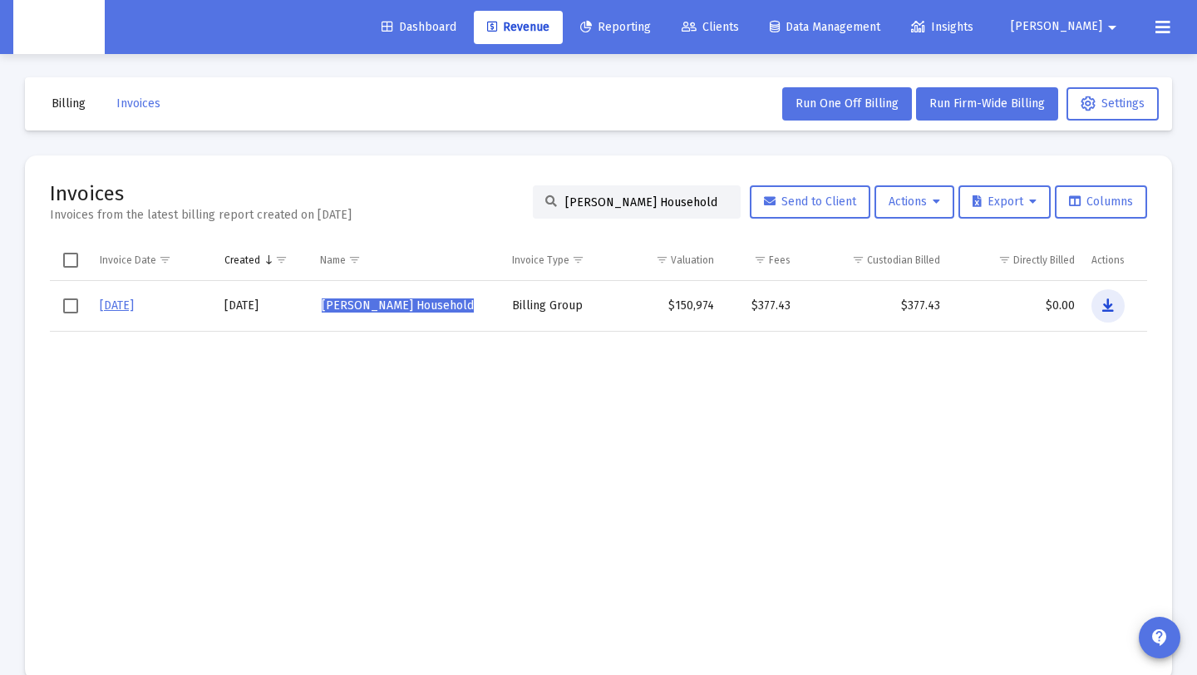
drag, startPoint x: 1115, startPoint y: 297, endPoint x: 1092, endPoint y: 311, distance: 26.5
click at [1115, 298] on button "Data grid" at bounding box center [1107, 305] width 33 height 33
click at [731, 204] on div "[PERSON_NAME] Household Send to Client Actions Export Columns" at bounding box center [840, 201] width 614 height 33
paste input "[PERSON_NAME]"
drag, startPoint x: 703, startPoint y: 204, endPoint x: 694, endPoint y: 245, distance: 42.6
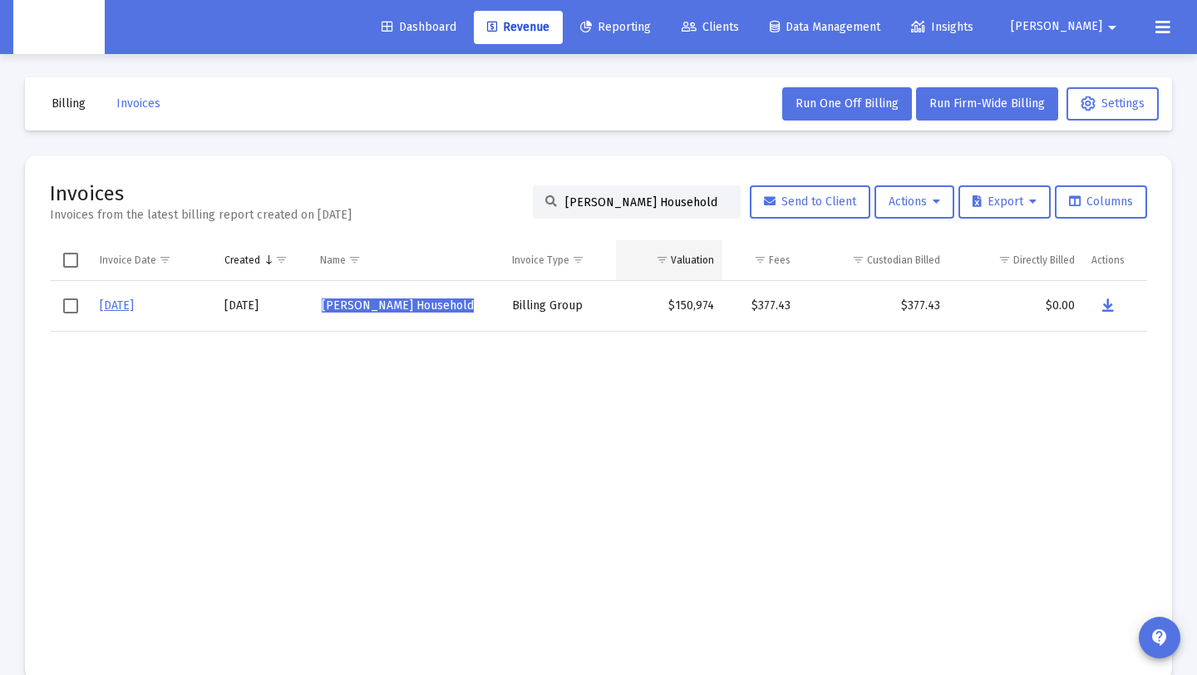
click at [431, 194] on div "Invoices Invoices from the latest billing report created on [DATE] [PERSON_NAME…" at bounding box center [598, 201] width 1097 height 43
click at [1124, 308] on button "Data grid" at bounding box center [1107, 305] width 33 height 33
paste input "[PERSON_NAME]"
drag, startPoint x: 706, startPoint y: 199, endPoint x: 541, endPoint y: 204, distance: 164.6
click at [535, 200] on div "[PERSON_NAME] Household" at bounding box center [637, 201] width 208 height 33
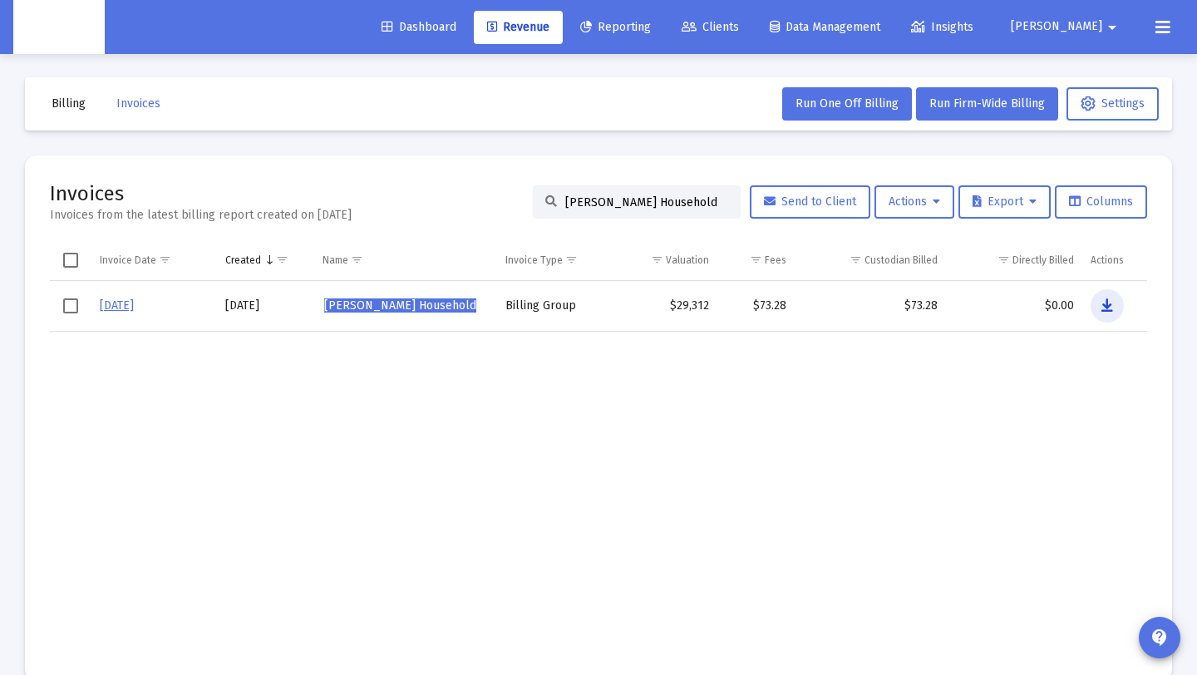
click at [1104, 300] on icon "Data grid" at bounding box center [1107, 306] width 12 height 20
paste input "[PERSON_NAME]"
drag, startPoint x: 706, startPoint y: 202, endPoint x: 583, endPoint y: 231, distance: 126.4
click at [470, 199] on div "Invoices Invoices from the latest billing report created on [DATE] [PERSON_NAME…" at bounding box center [598, 201] width 1097 height 43
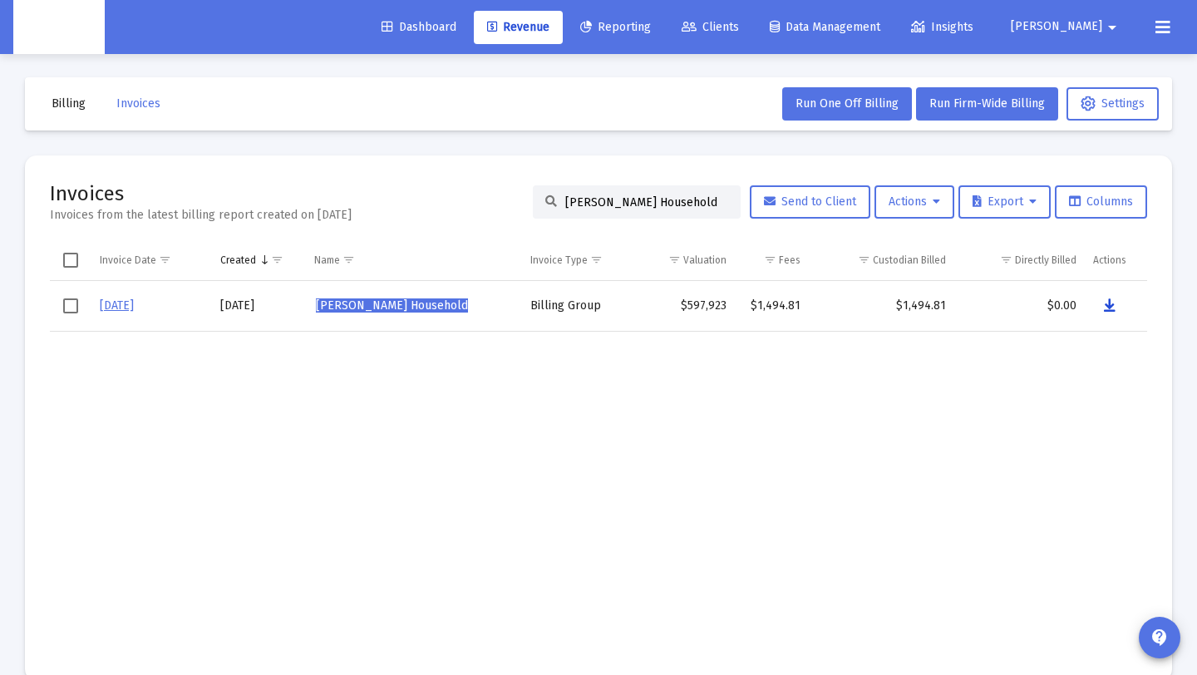
click at [1116, 305] on button "Data grid" at bounding box center [1109, 305] width 33 height 33
drag, startPoint x: 557, startPoint y: 201, endPoint x: 775, endPoint y: 216, distance: 218.3
click at [775, 216] on div "[PERSON_NAME] Household Send to Client Actions Export Columns" at bounding box center [840, 201] width 614 height 33
paste input "[PERSON_NAME]"
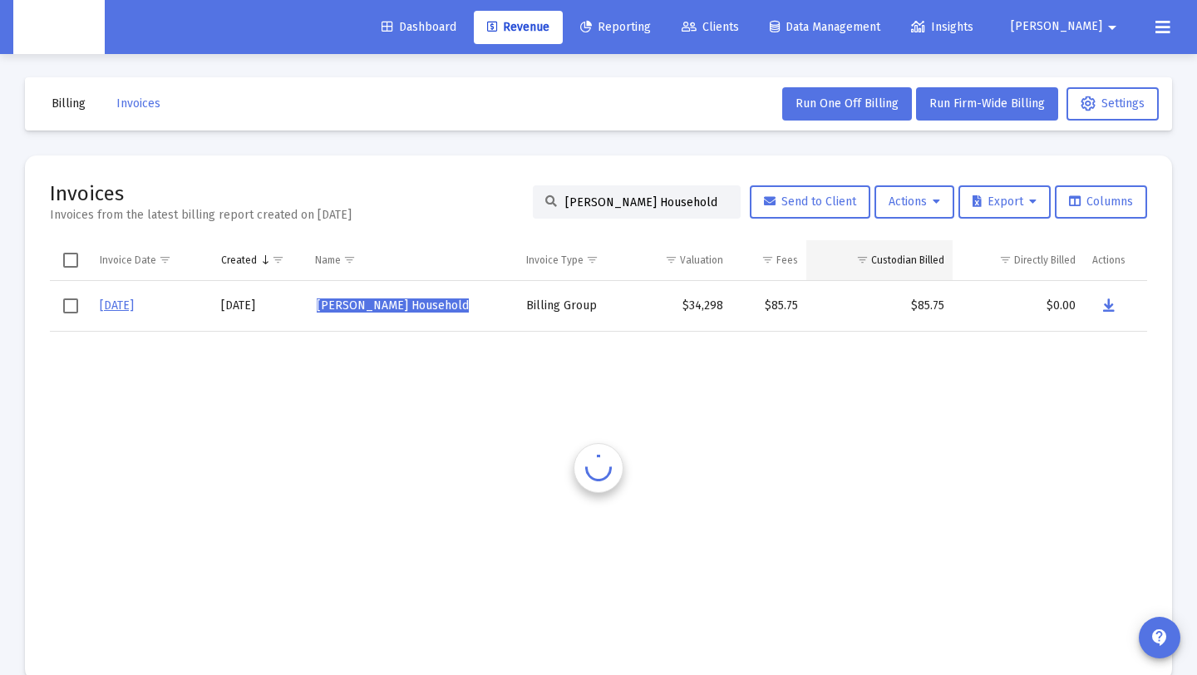
scroll to position [0, 0]
click at [1109, 303] on icon "Data grid" at bounding box center [1109, 306] width 12 height 20
click at [565, 208] on input "[PERSON_NAME] Household" at bounding box center [646, 202] width 163 height 14
drag, startPoint x: 556, startPoint y: 202, endPoint x: 840, endPoint y: 198, distance: 284.3
click at [840, 198] on div "[PERSON_NAME] Household Send to Client Actions Export Columns" at bounding box center [840, 201] width 614 height 33
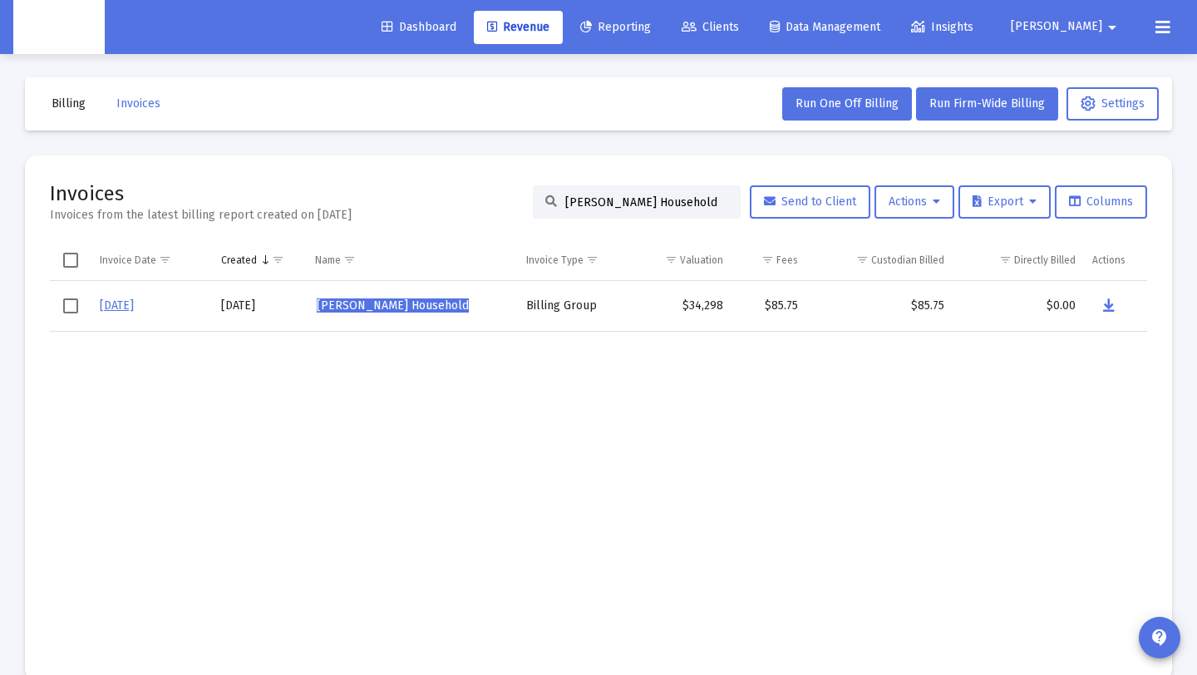
paste input "[PERSON_NAME]"
click at [1110, 308] on icon "Data grid" at bounding box center [1108, 306] width 12 height 20
paste input "[PERSON_NAME]"
drag, startPoint x: 706, startPoint y: 209, endPoint x: 632, endPoint y: 225, distance: 75.8
click at [448, 175] on mat-card "Invoices Invoices from the latest billing report created on [DATE] [PERSON_NAME…" at bounding box center [598, 417] width 1147 height 525
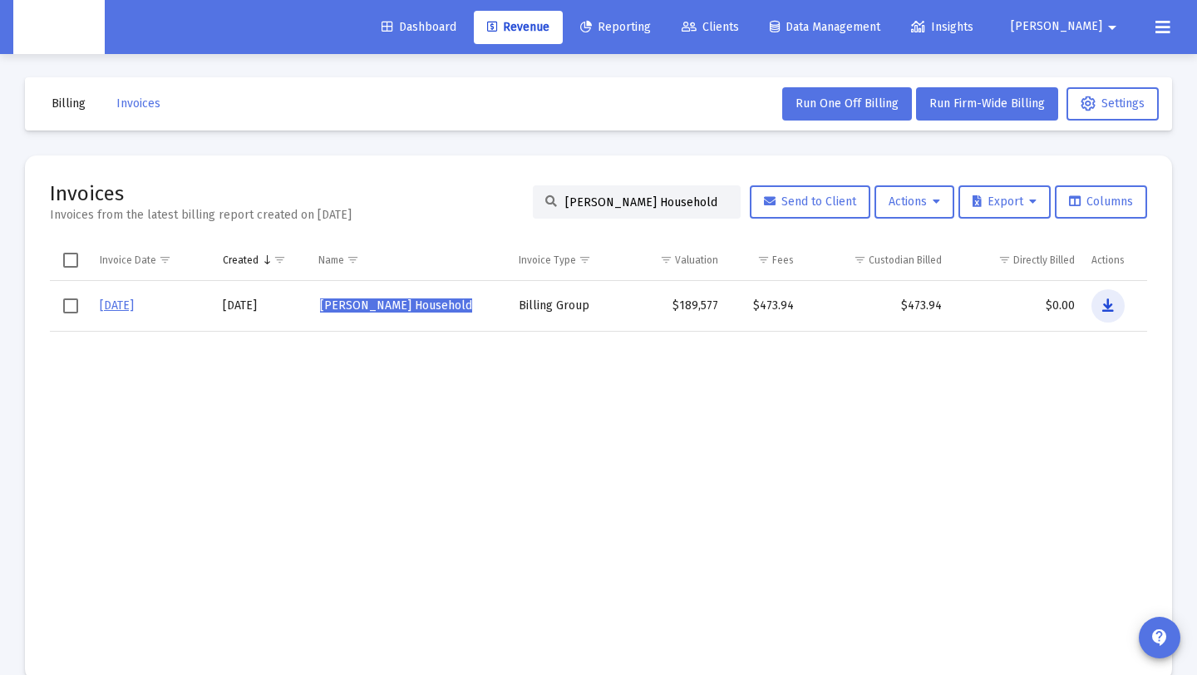
drag, startPoint x: 1116, startPoint y: 310, endPoint x: 1159, endPoint y: 263, distance: 63.6
click at [1118, 307] on button "Data grid" at bounding box center [1107, 305] width 33 height 33
paste input "olly [PERSON_NAME]"
drag, startPoint x: 707, startPoint y: 202, endPoint x: 576, endPoint y: 256, distance: 142.0
click at [424, 188] on div "Invoices Invoices from the latest billing report created on [DATE] [PERSON_NAME…" at bounding box center [598, 201] width 1097 height 43
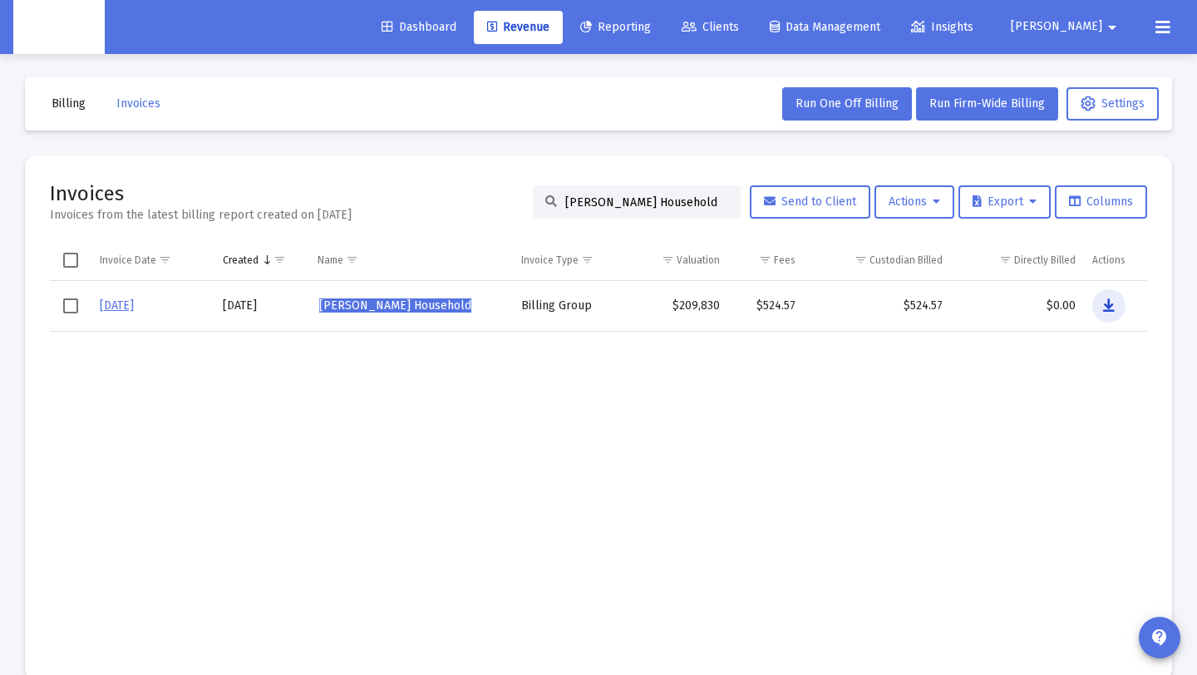
click at [1100, 303] on button "Data grid" at bounding box center [1108, 305] width 33 height 33
click at [711, 197] on div "[PERSON_NAME] Household" at bounding box center [637, 201] width 208 height 33
paste input "[PERSON_NAME]"
drag, startPoint x: 715, startPoint y: 206, endPoint x: 477, endPoint y: 224, distance: 238.4
click at [411, 194] on div "Invoices Invoices from the latest billing report created on [DATE] [PERSON_NAME…" at bounding box center [598, 201] width 1097 height 43
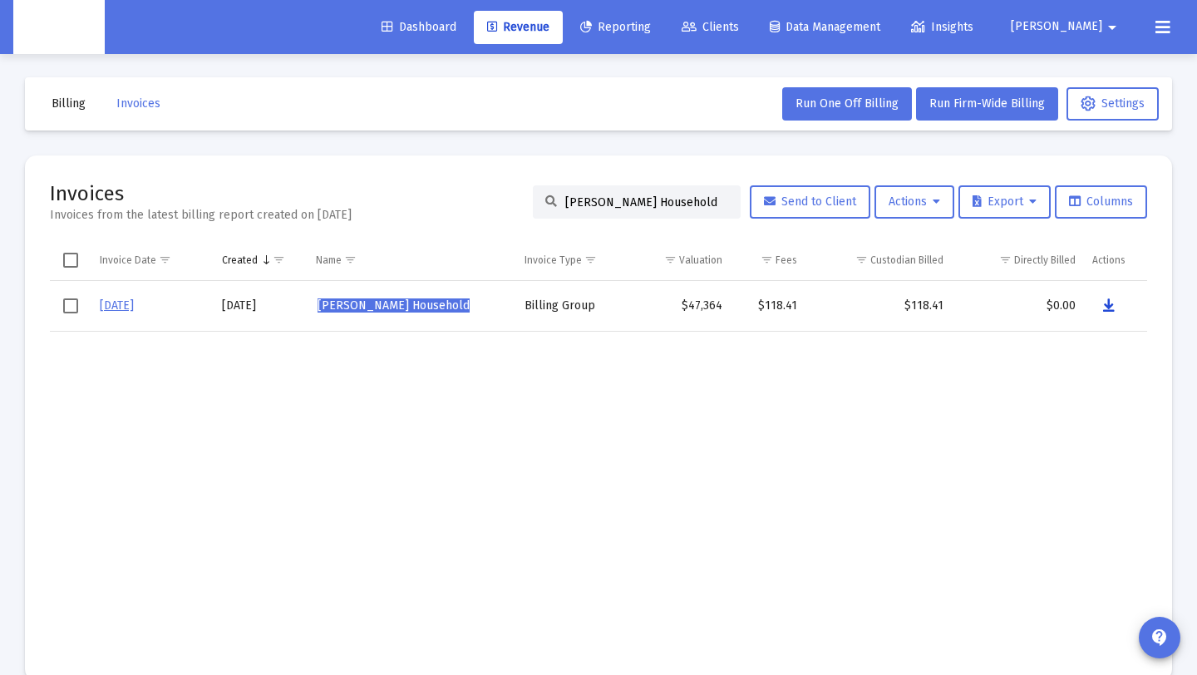
drag, startPoint x: 1107, startPoint y: 314, endPoint x: 1140, endPoint y: 325, distance: 34.2
click at [1120, 312] on button "Data grid" at bounding box center [1108, 305] width 33 height 33
click at [710, 202] on input "[PERSON_NAME] Household" at bounding box center [646, 202] width 163 height 14
drag, startPoint x: 713, startPoint y: 201, endPoint x: 477, endPoint y: 194, distance: 236.1
click at [465, 186] on div "Invoices Invoices from the latest billing report created on [DATE] [PERSON_NAME…" at bounding box center [598, 201] width 1097 height 43
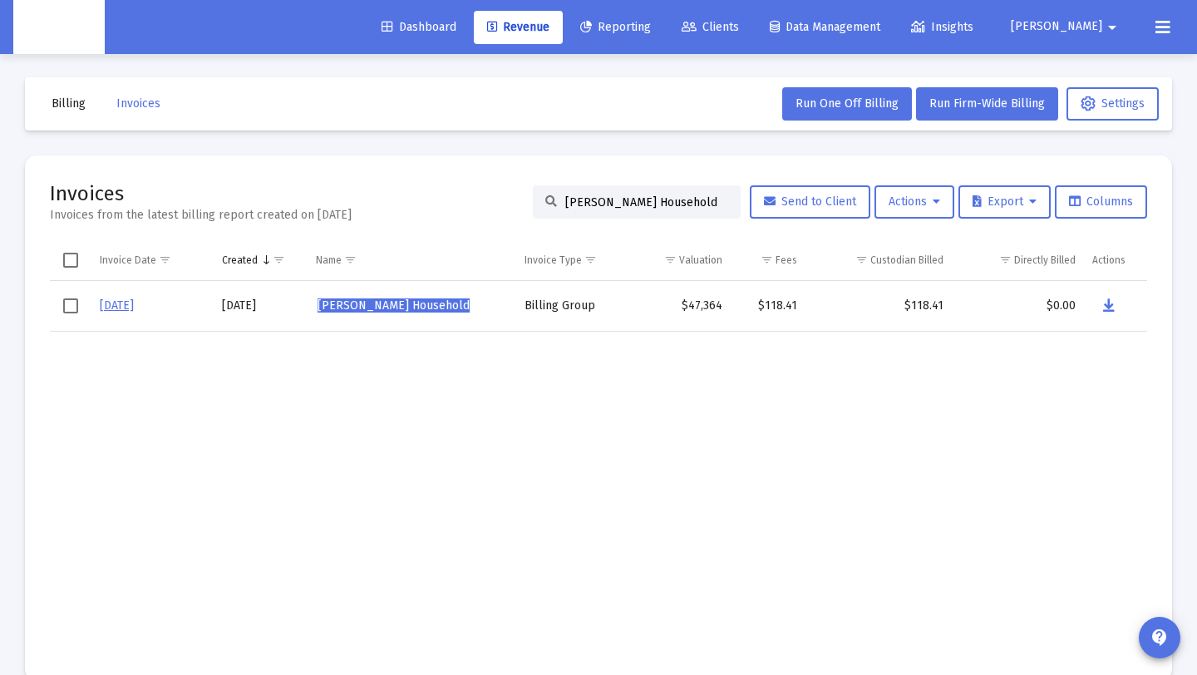
paste input "oa Uz"
drag, startPoint x: 1105, startPoint y: 306, endPoint x: 1081, endPoint y: 310, distance: 25.3
click at [1105, 306] on icon "Data grid" at bounding box center [1105, 306] width 12 height 20
click at [692, 209] on div "[PERSON_NAME]'s Household" at bounding box center [637, 201] width 208 height 33
paste input "[PERSON_NAME]"
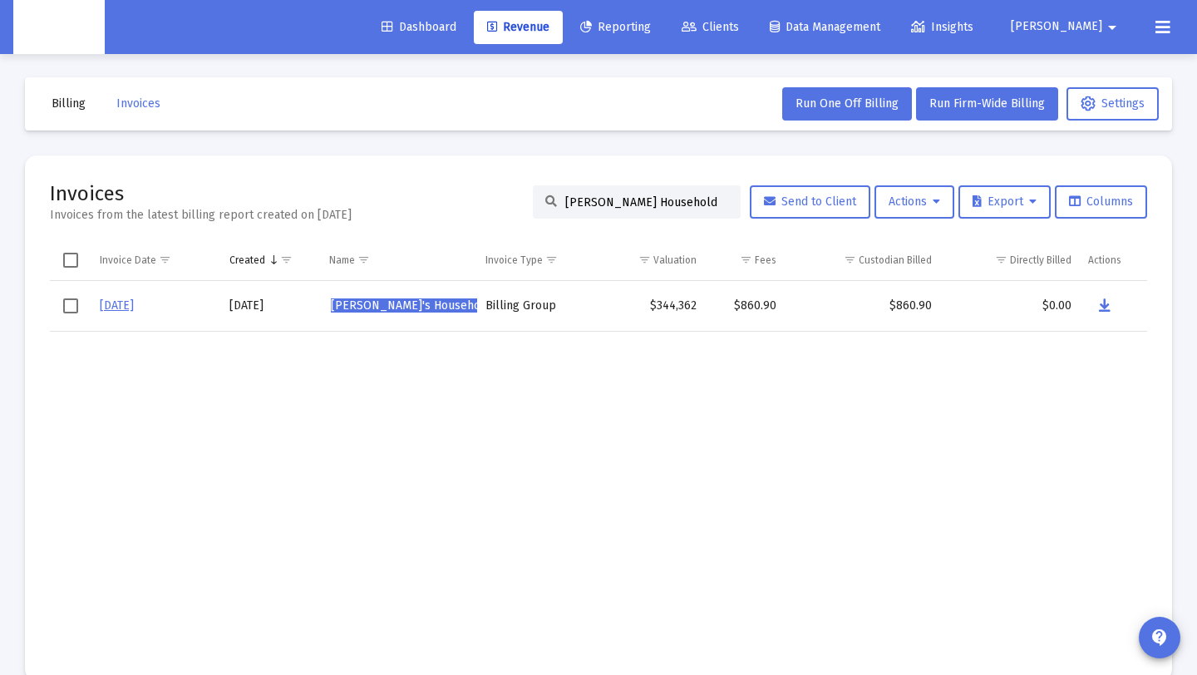
drag, startPoint x: 675, startPoint y: 200, endPoint x: 386, endPoint y: 200, distance: 289.2
click at [386, 200] on div "Invoices Invoices from the latest billing report created on [DATE] [PERSON_NAME…" at bounding box center [598, 201] width 1097 height 43
click at [1106, 306] on icon "Data grid" at bounding box center [1107, 306] width 12 height 20
paste input "[PERSON_NAME]"
drag, startPoint x: 705, startPoint y: 203, endPoint x: 572, endPoint y: 219, distance: 133.9
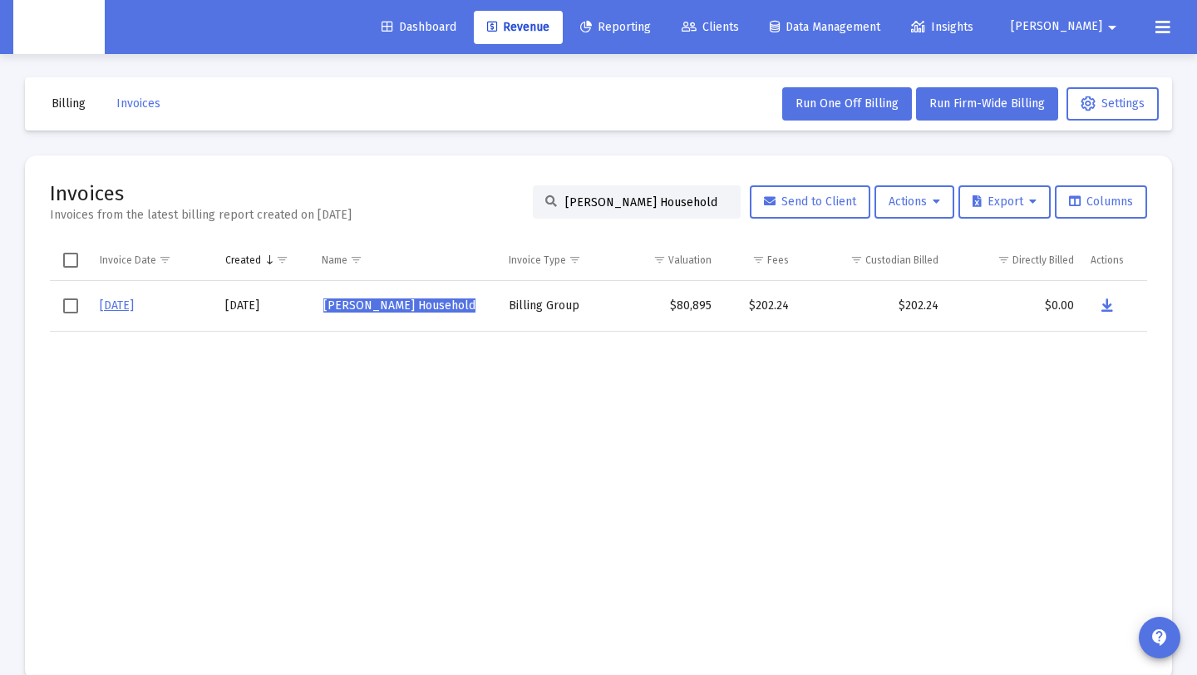
click at [436, 196] on div "Invoices Invoices from the latest billing report created on [DATE] [PERSON_NAME…" at bounding box center [598, 201] width 1097 height 43
click at [1115, 309] on button "Data grid" at bounding box center [1107, 305] width 33 height 33
click at [701, 199] on input "[PERSON_NAME] Household" at bounding box center [646, 202] width 163 height 14
click at [687, 199] on input "[PERSON_NAME] Household" at bounding box center [646, 202] width 163 height 14
paste input "[PERSON_NAME]"
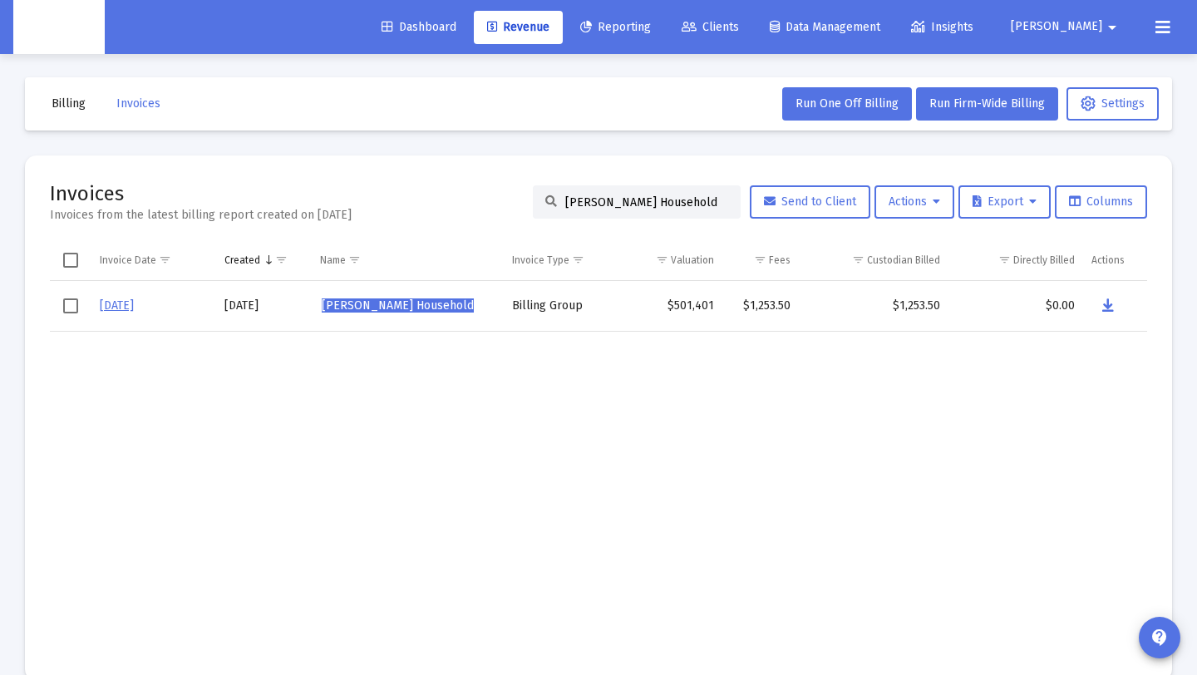
drag, startPoint x: 699, startPoint y: 201, endPoint x: 349, endPoint y: 187, distance: 350.2
click at [349, 186] on div "Invoices Invoices from the latest billing report created on [DATE] [PERSON_NAME…" at bounding box center [598, 201] width 1097 height 43
click at [1102, 296] on icon "Data grid" at bounding box center [1108, 306] width 12 height 20
drag, startPoint x: 697, startPoint y: 200, endPoint x: 407, endPoint y: 229, distance: 290.7
click at [396, 203] on div "Invoices Invoices from the latest billing report created on [DATE] [PERSON_NAME…" at bounding box center [598, 201] width 1097 height 43
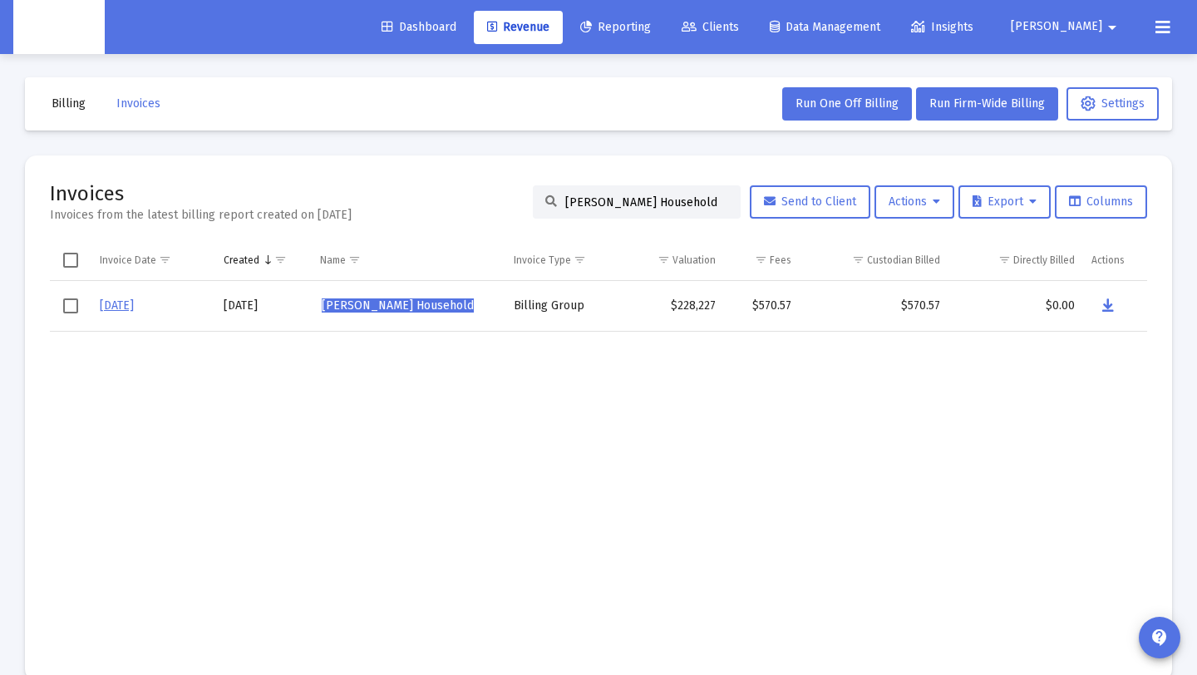
paste input "[PERSON_NAME]"
click at [1095, 305] on button "Data grid" at bounding box center [1106, 305] width 33 height 33
drag, startPoint x: 711, startPoint y: 210, endPoint x: 635, endPoint y: 194, distance: 78.1
click at [542, 200] on div "[PERSON_NAME] Household" at bounding box center [637, 201] width 208 height 33
click at [716, 199] on input "[PERSON_NAME] Household" at bounding box center [646, 202] width 163 height 14
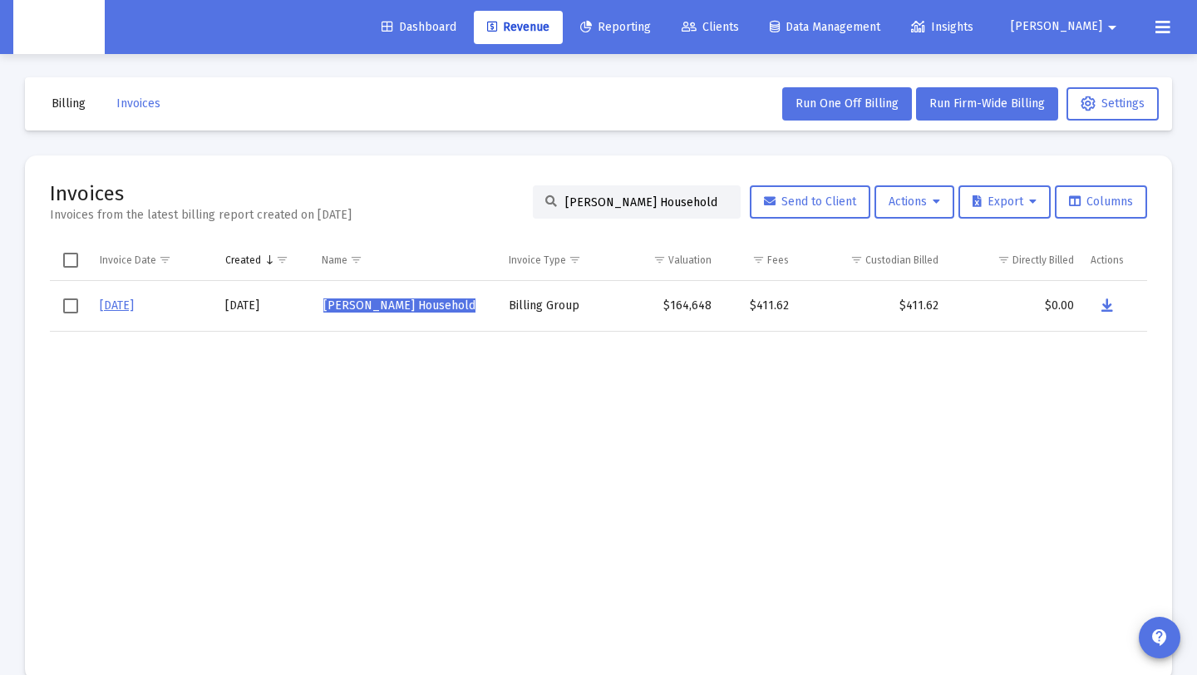
drag, startPoint x: 692, startPoint y: 214, endPoint x: 697, endPoint y: 205, distance: 9.3
click at [692, 212] on div "[PERSON_NAME] Household" at bounding box center [637, 201] width 208 height 33
paste input "[PERSON_NAME]"
drag, startPoint x: 698, startPoint y: 203, endPoint x: 416, endPoint y: 205, distance: 281.8
click at [416, 205] on div "Invoices Invoices from the latest billing report created on [DATE] [PERSON_NAME…" at bounding box center [598, 201] width 1097 height 43
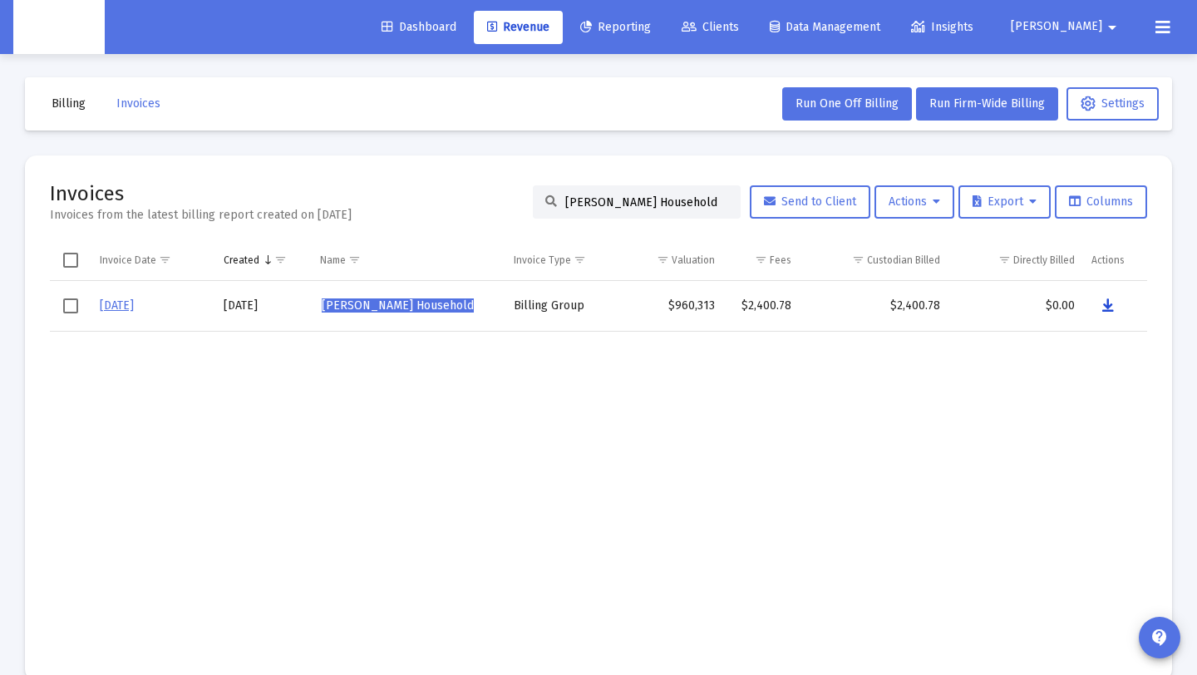
click at [1110, 307] on icon "Data grid" at bounding box center [1108, 306] width 12 height 20
drag, startPoint x: 705, startPoint y: 199, endPoint x: 573, endPoint y: 193, distance: 131.5
click at [573, 193] on div "[PERSON_NAME] Household" at bounding box center [637, 201] width 208 height 33
paste input "[PERSON_NAME]"
click at [1103, 303] on icon "Data grid" at bounding box center [1108, 306] width 12 height 20
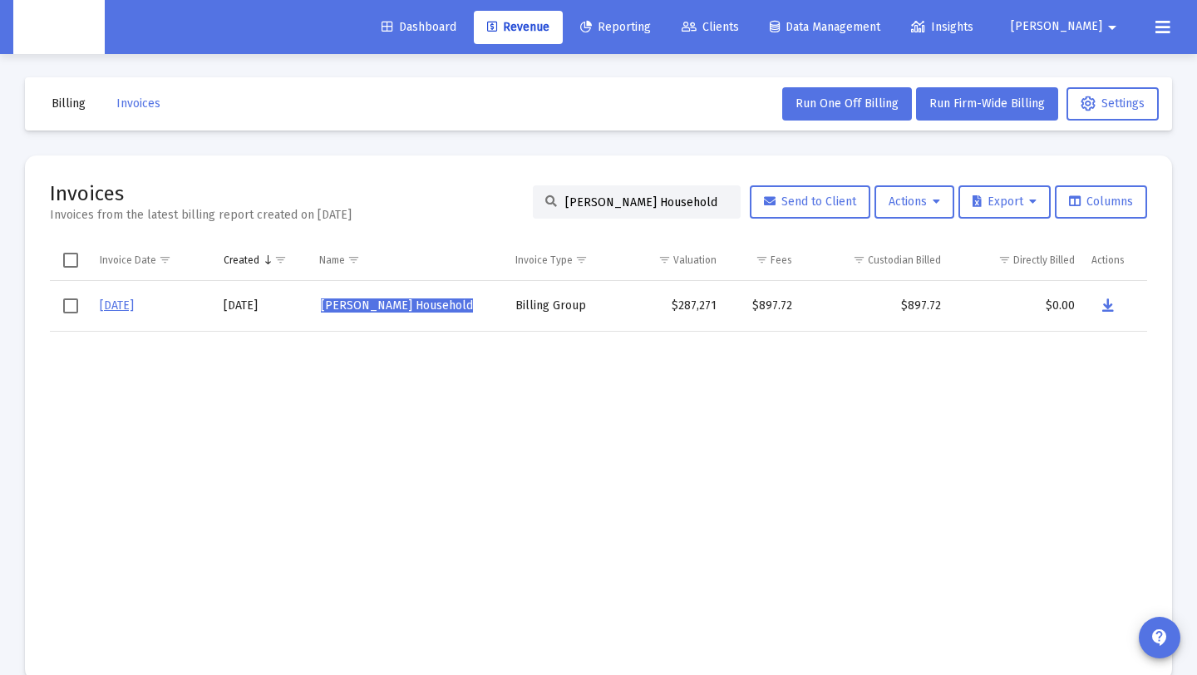
paste input "[PERSON_NAME]"
drag, startPoint x: 703, startPoint y: 204, endPoint x: 443, endPoint y: 204, distance: 260.2
click at [441, 203] on div "Invoices Invoices from the latest billing report created on [DATE] [PERSON_NAME…" at bounding box center [598, 201] width 1097 height 43
type input "[PERSON_NAME] Household"
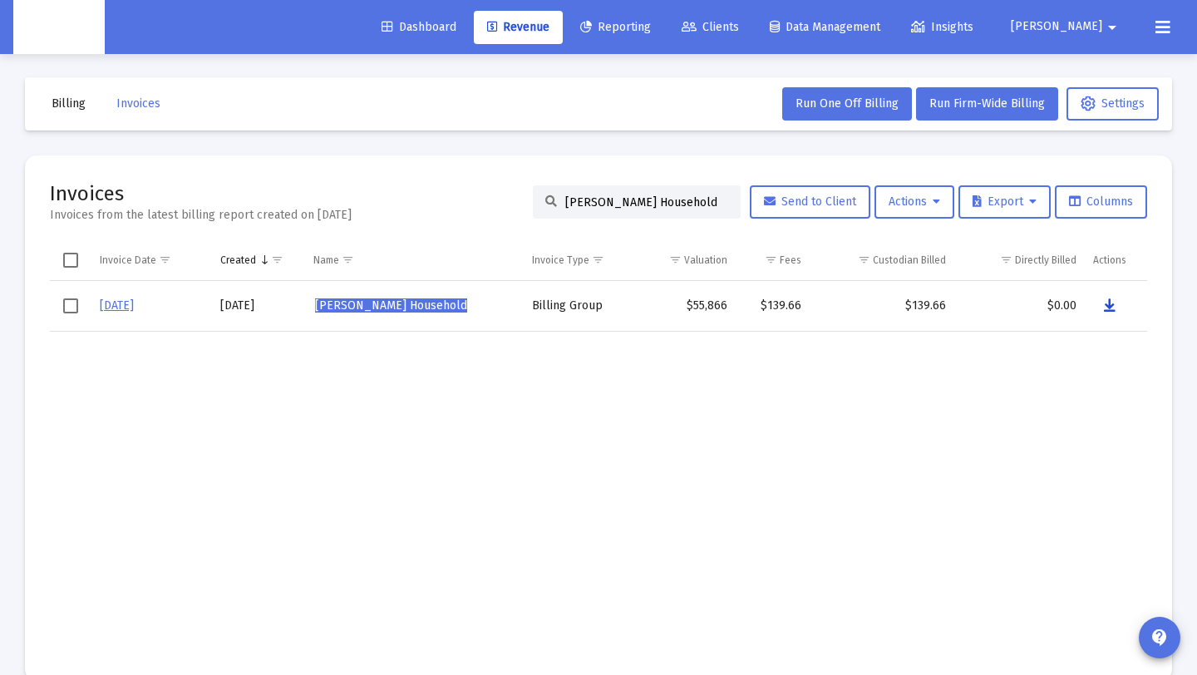
scroll to position [0, 0]
click at [1107, 303] on icon "Data grid" at bounding box center [1110, 306] width 12 height 20
